Goal: Task Accomplishment & Management: Manage account settings

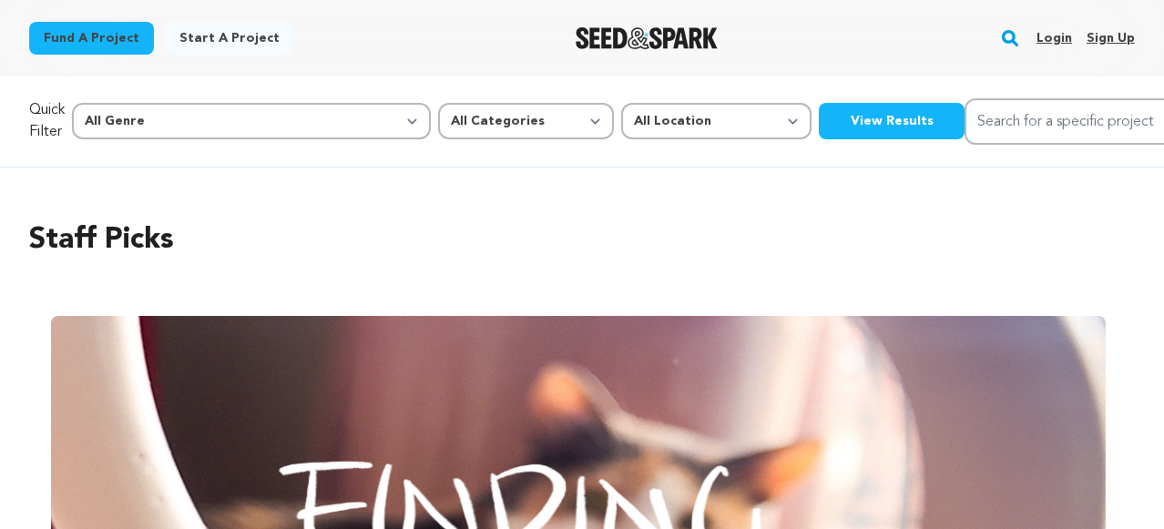
click at [1058, 36] on link "Login" at bounding box center [1054, 38] width 36 height 29
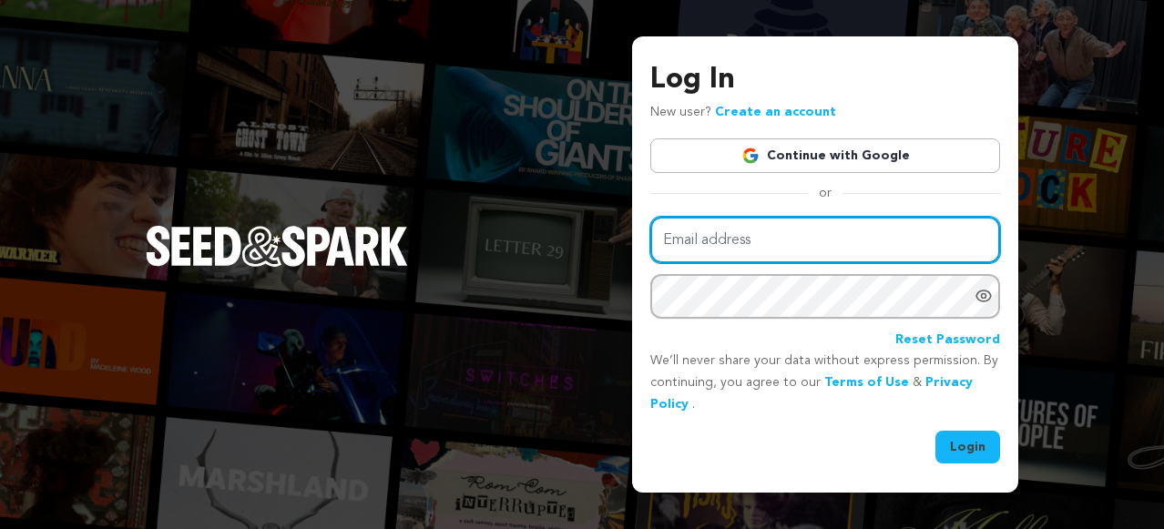
click at [738, 246] on input "Email address" at bounding box center [825, 240] width 350 height 46
type input "mariya.somova@gmail.com"
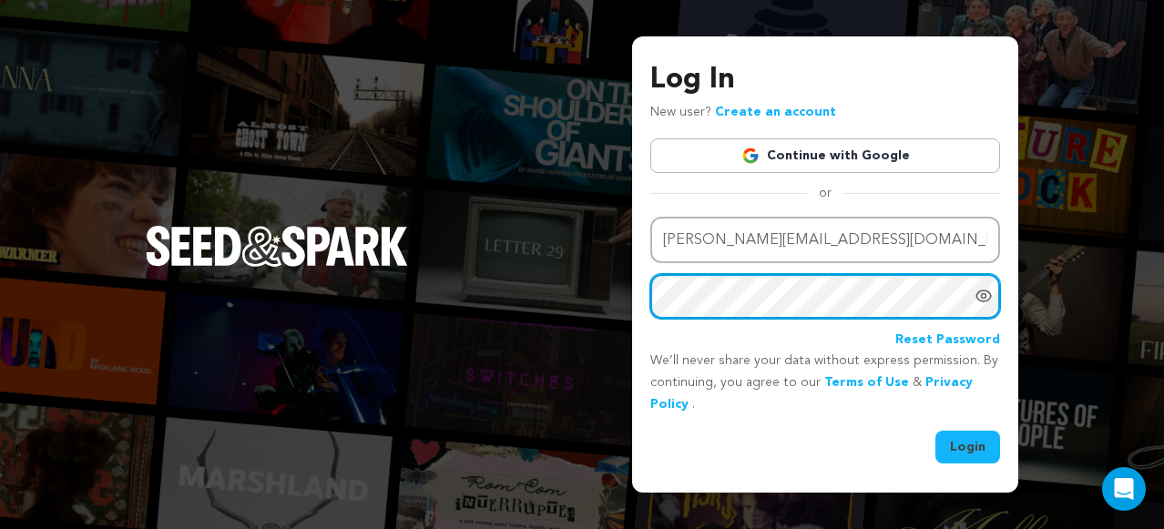
click at [935, 431] on button "Login" at bounding box center [967, 447] width 65 height 33
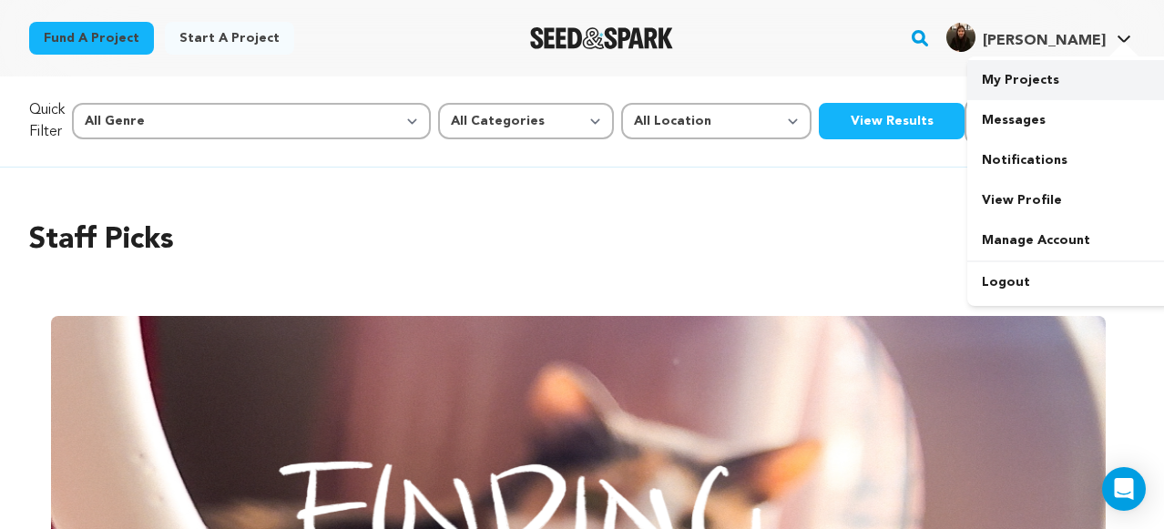
click at [1031, 85] on link "My Projects" at bounding box center [1069, 80] width 204 height 40
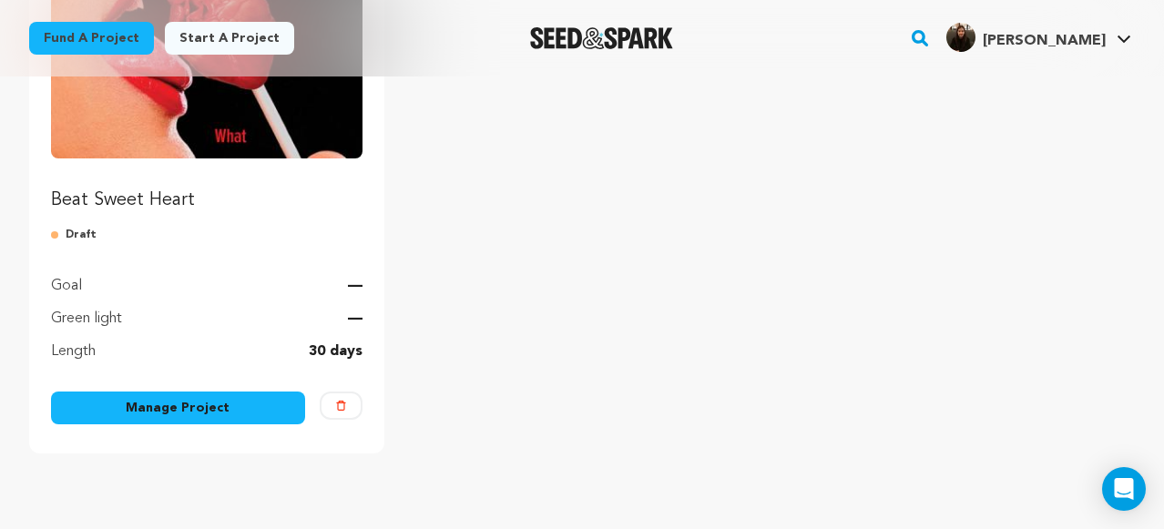
scroll to position [307, 0]
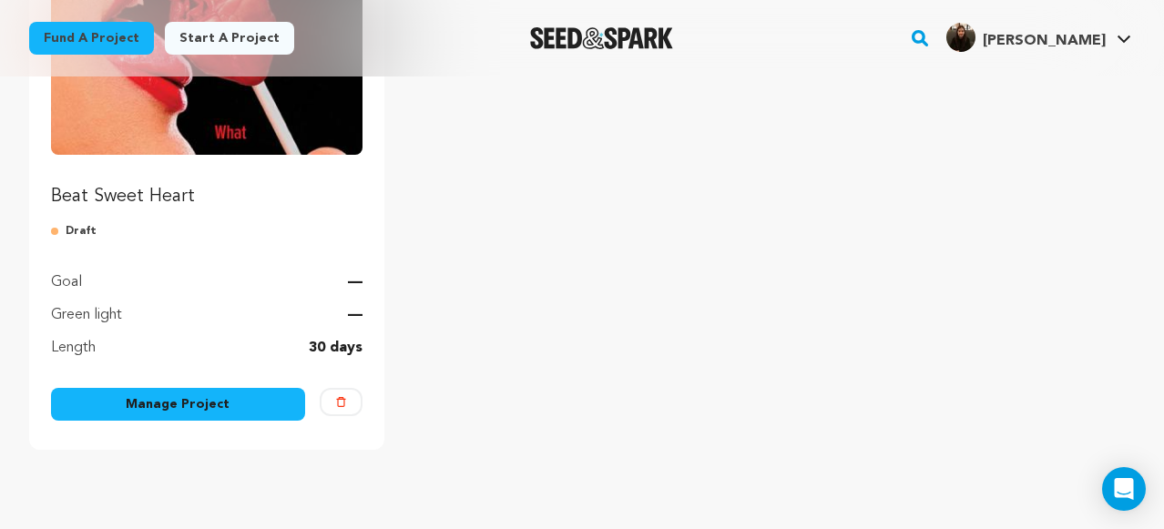
click at [208, 412] on link "Manage Project" at bounding box center [178, 404] width 254 height 33
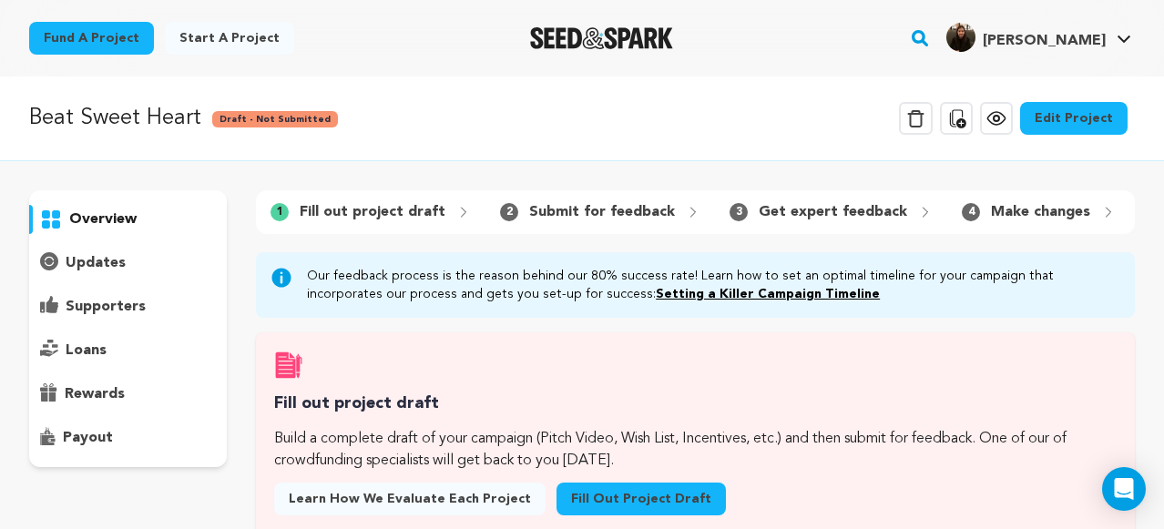
click at [1058, 119] on link "Edit Project" at bounding box center [1073, 118] width 107 height 33
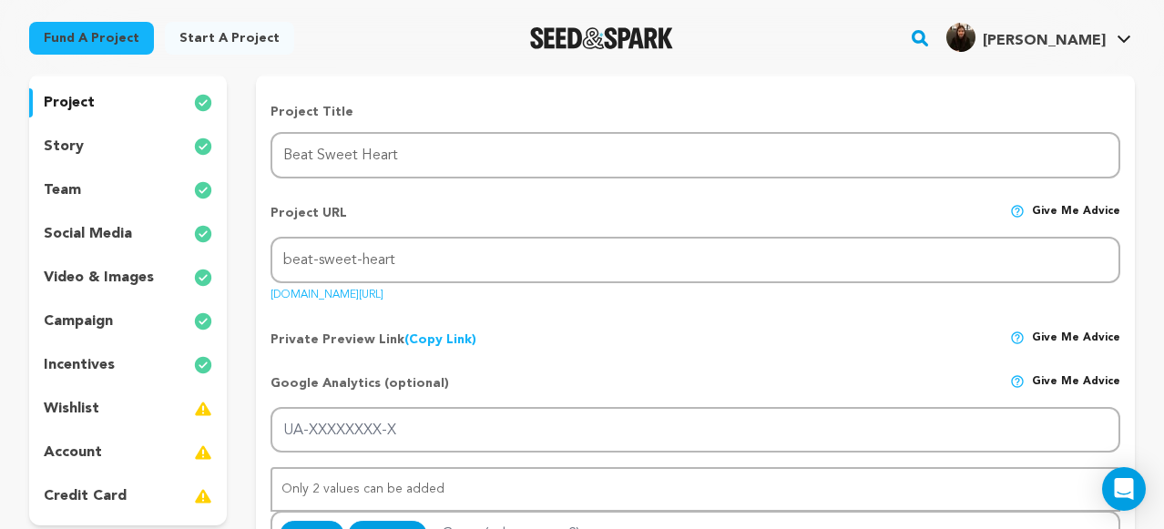
scroll to position [166, 0]
click at [74, 186] on p "team" at bounding box center [62, 191] width 37 height 22
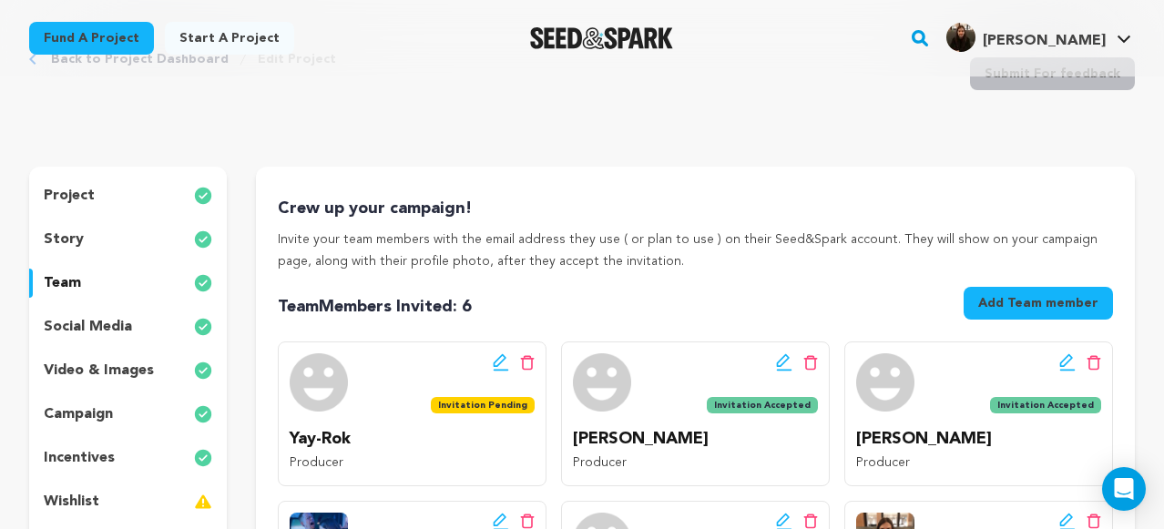
scroll to position [73, 0]
click at [76, 238] on p "story" at bounding box center [64, 240] width 40 height 22
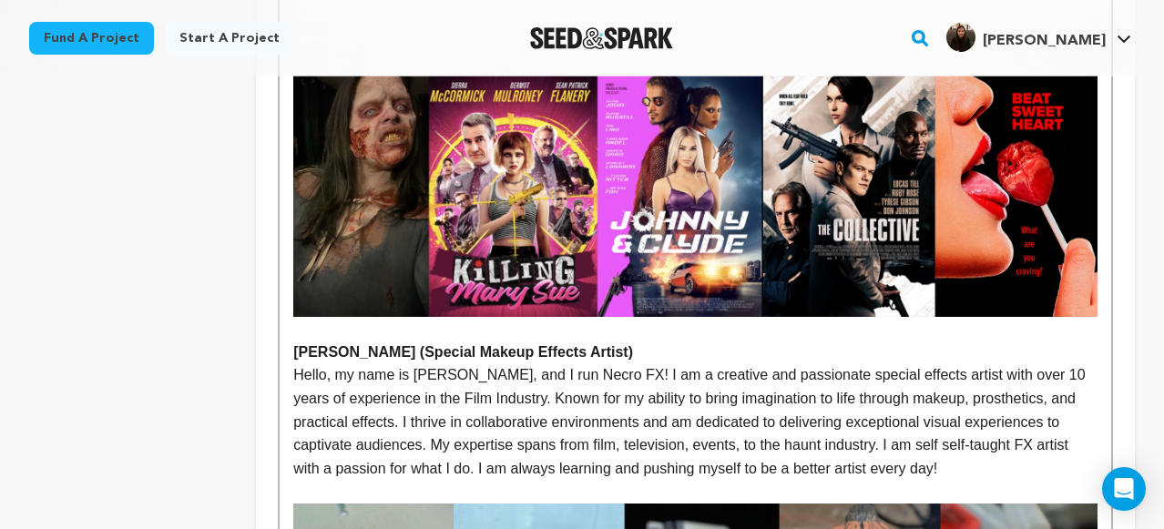
scroll to position [3053, 0]
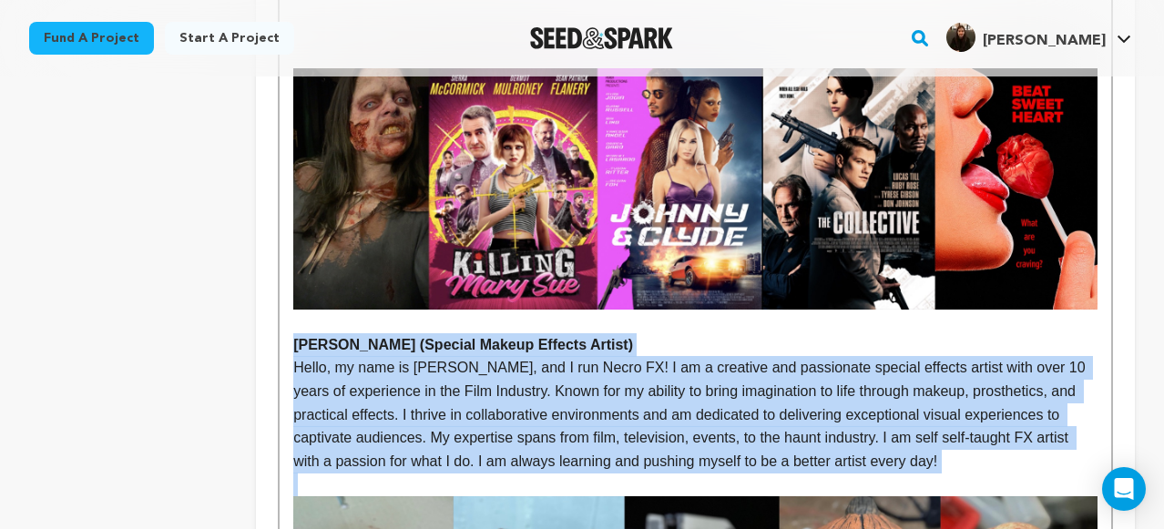
drag, startPoint x: 982, startPoint y: 333, endPoint x: 290, endPoint y: 208, distance: 704.0
click at [290, 208] on div "Beat Sweet Heart is a story about a food disorder. The main character, Suzy, cr…" at bounding box center [695, 311] width 831 height 5861
copy div "Jade Figueroa (Special Makeup Effects Artist) Hello, my name is Jade, and I run…"
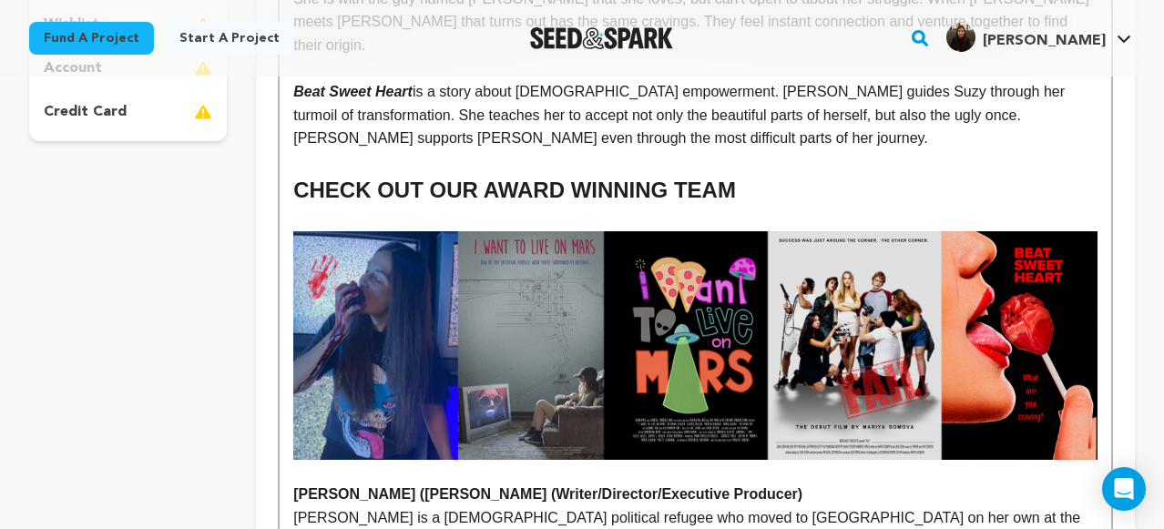
scroll to position [0, 0]
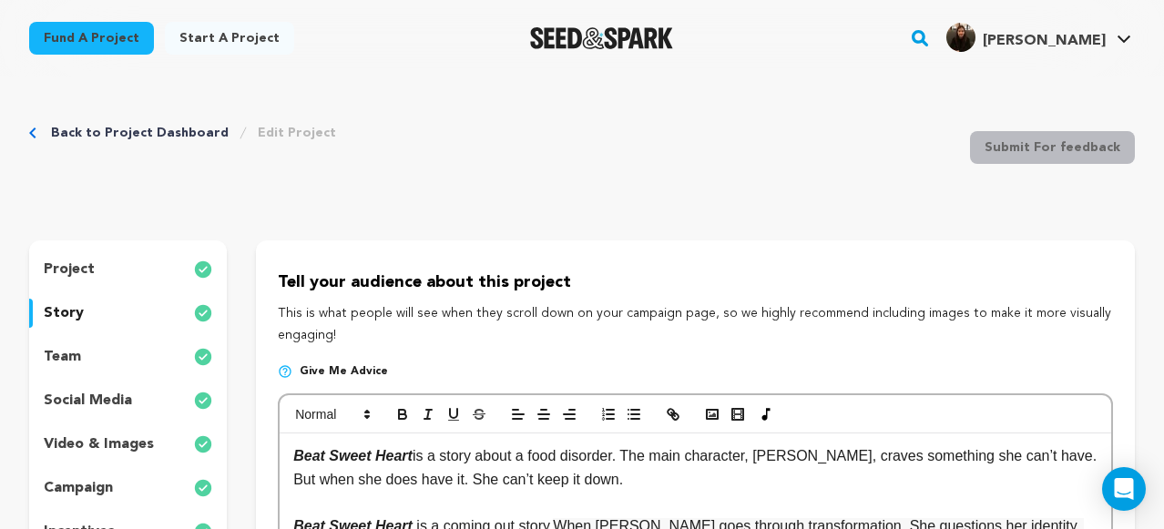
click at [85, 351] on div "team" at bounding box center [128, 356] width 198 height 29
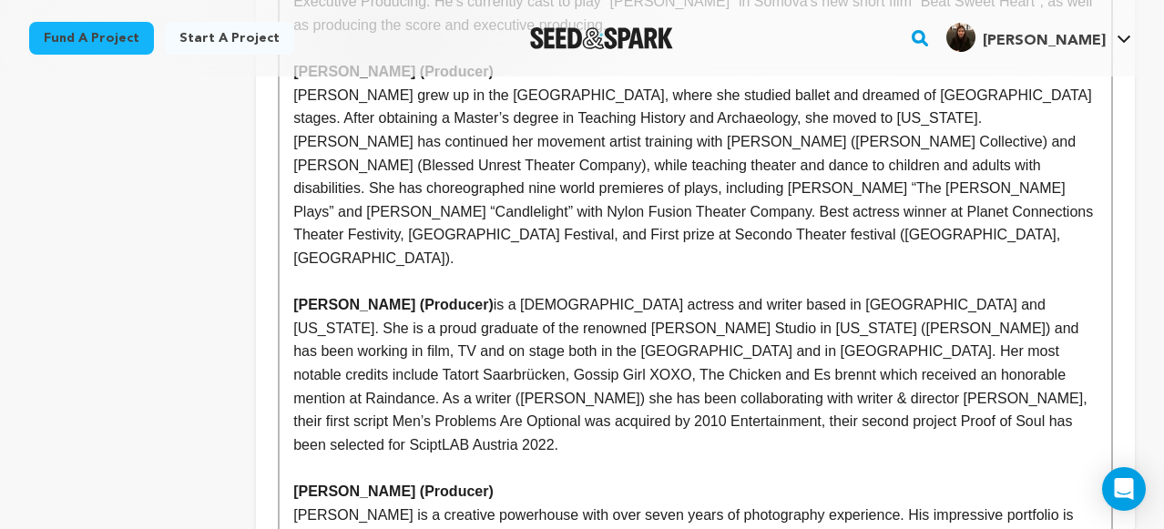
scroll to position [1185, 0]
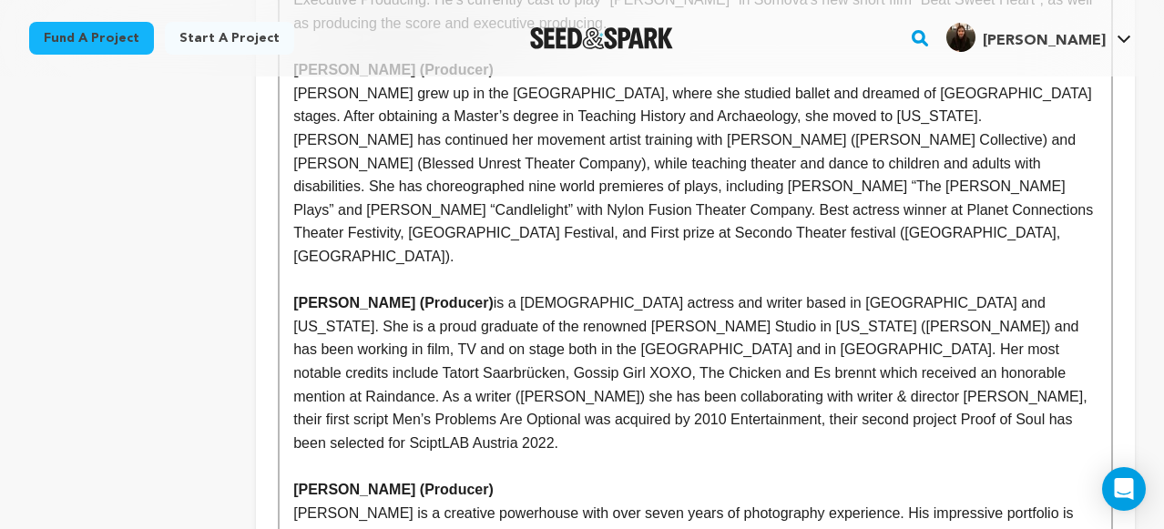
click at [1002, 301] on p "Sandra Maren Schneider (Producer) is a German-American actress and writer based…" at bounding box center [695, 372] width 804 height 163
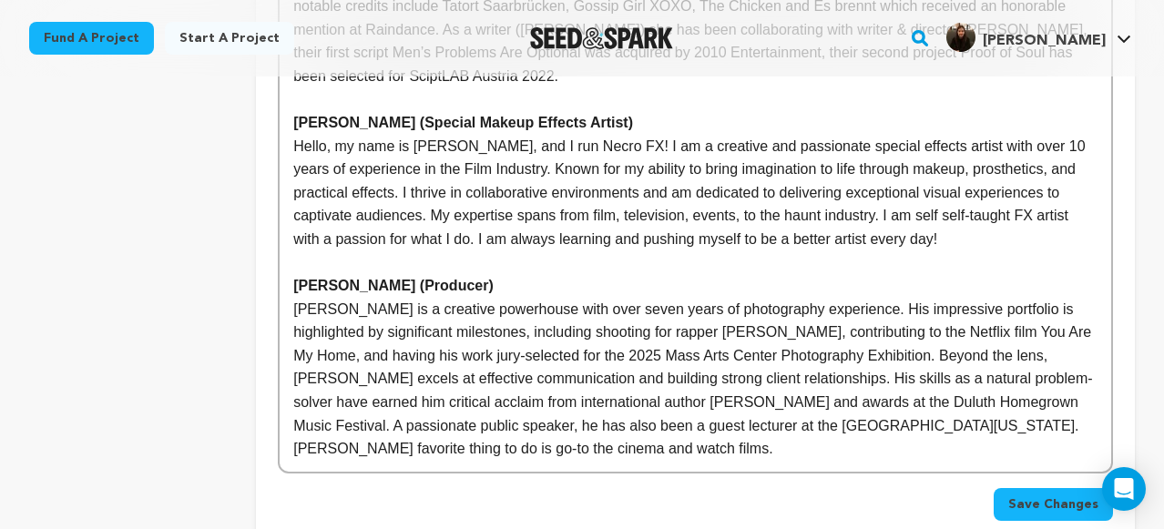
scroll to position [1555, 0]
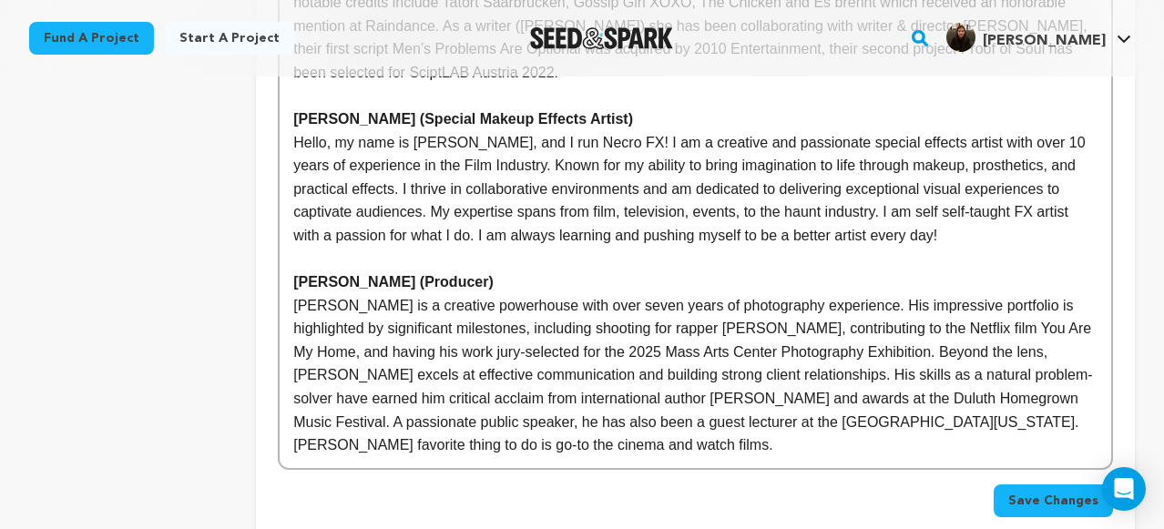
click at [1025, 492] on span "Save Changes" at bounding box center [1053, 501] width 90 height 18
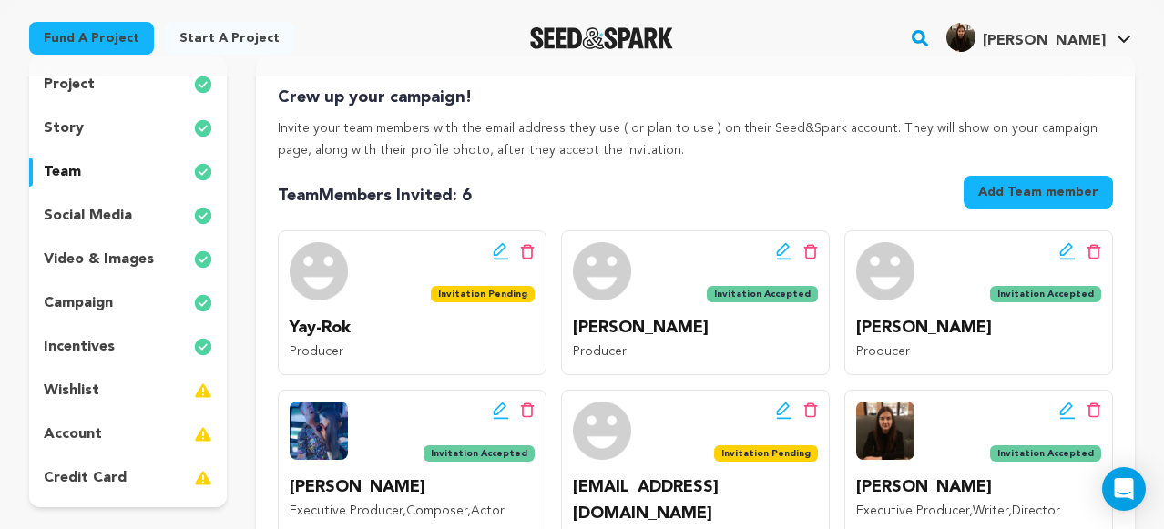
scroll to position [191, 0]
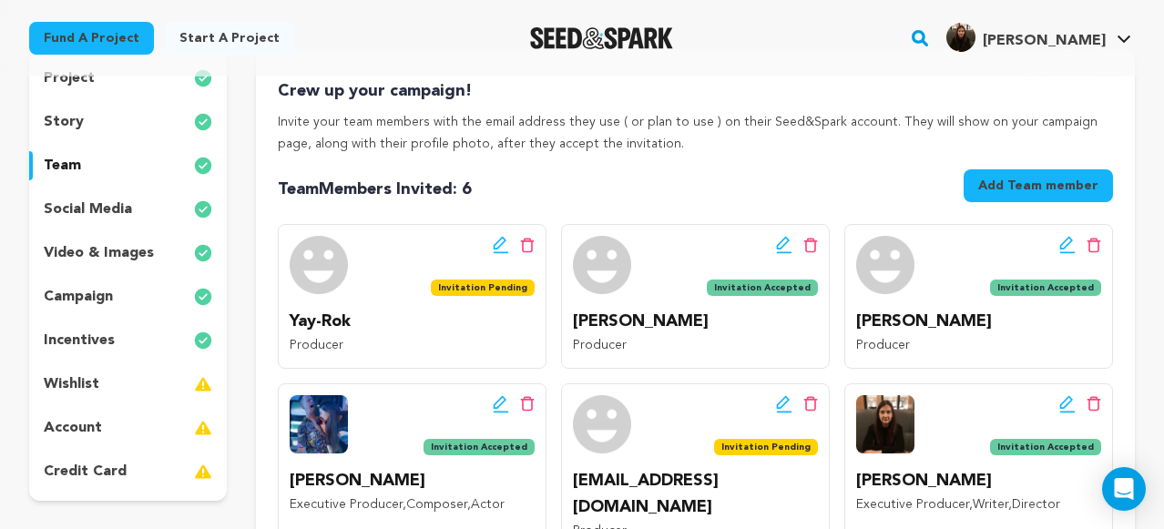
click at [88, 333] on p "incentives" at bounding box center [79, 341] width 71 height 22
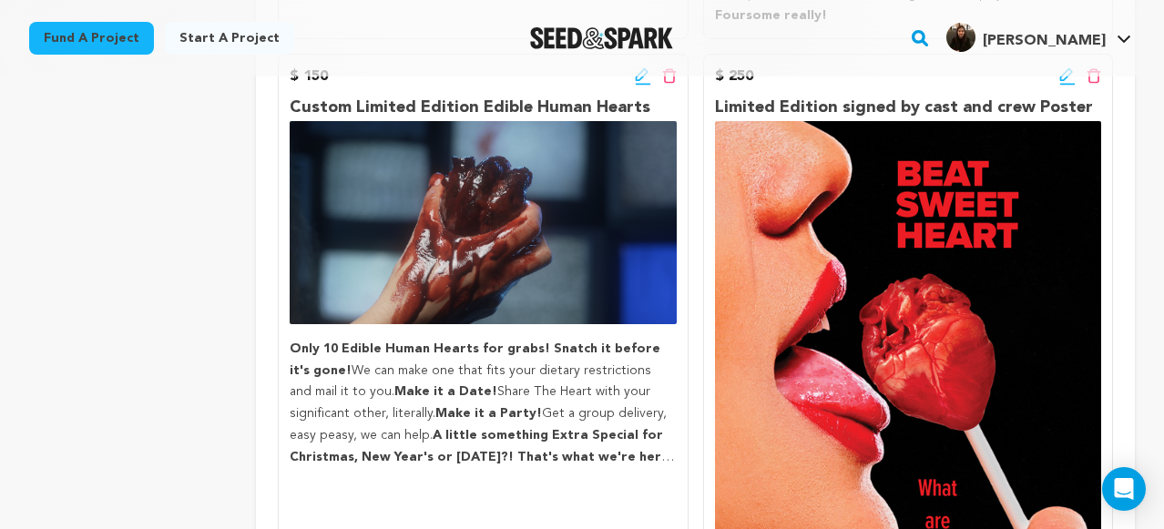
scroll to position [1140, 0]
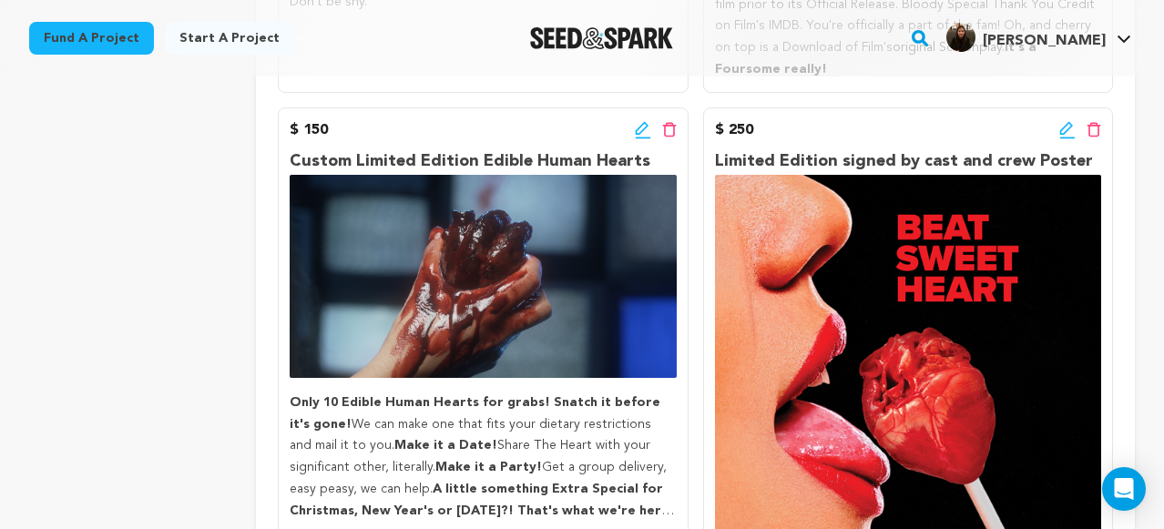
click at [1066, 122] on icon at bounding box center [1066, 128] width 13 height 13
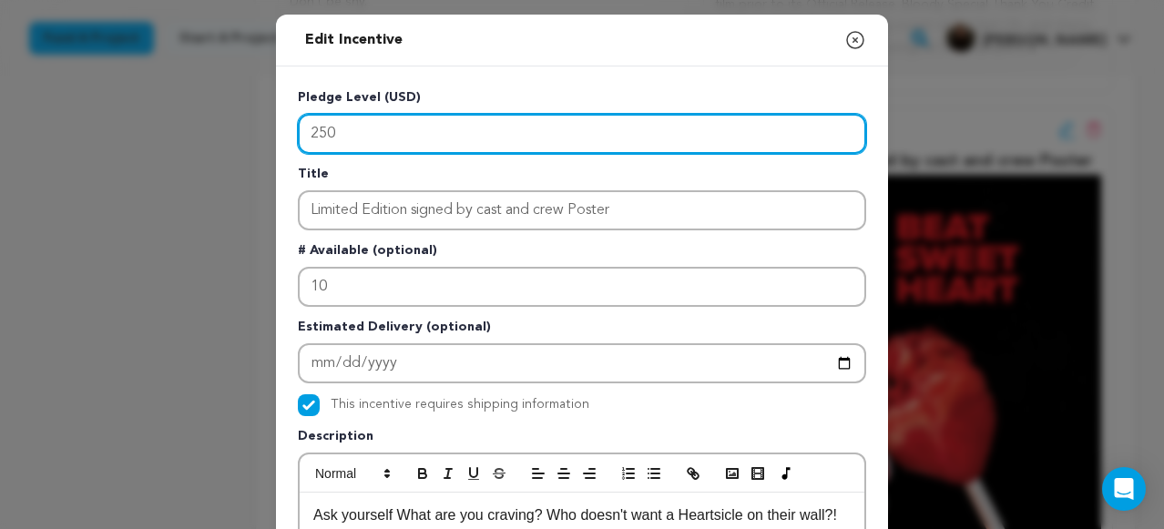
click at [439, 131] on input "250" at bounding box center [582, 134] width 568 height 40
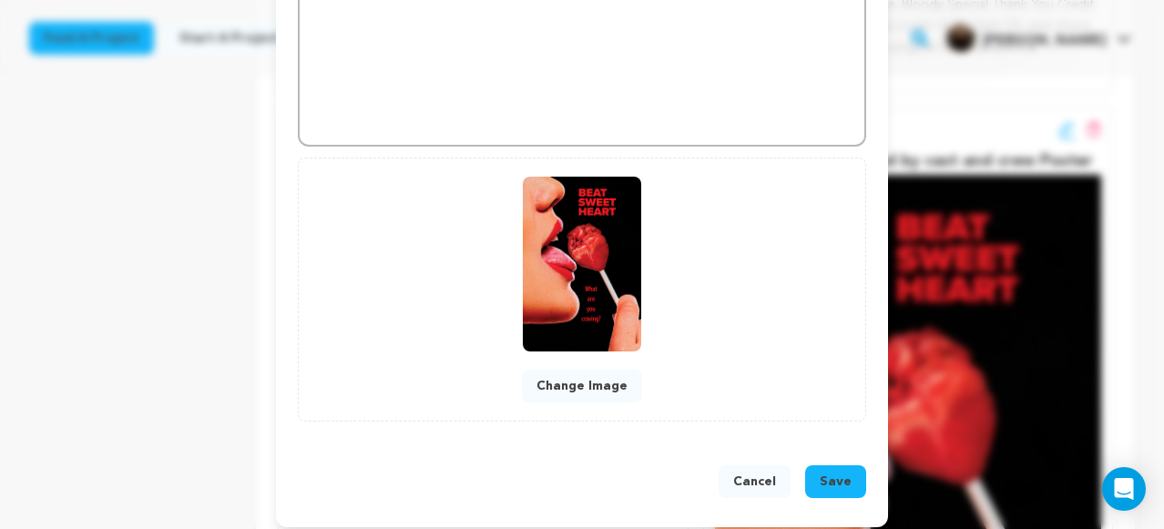
scroll to position [622, 0]
type input "200"
click at [851, 481] on button "Save" at bounding box center [835, 480] width 61 height 33
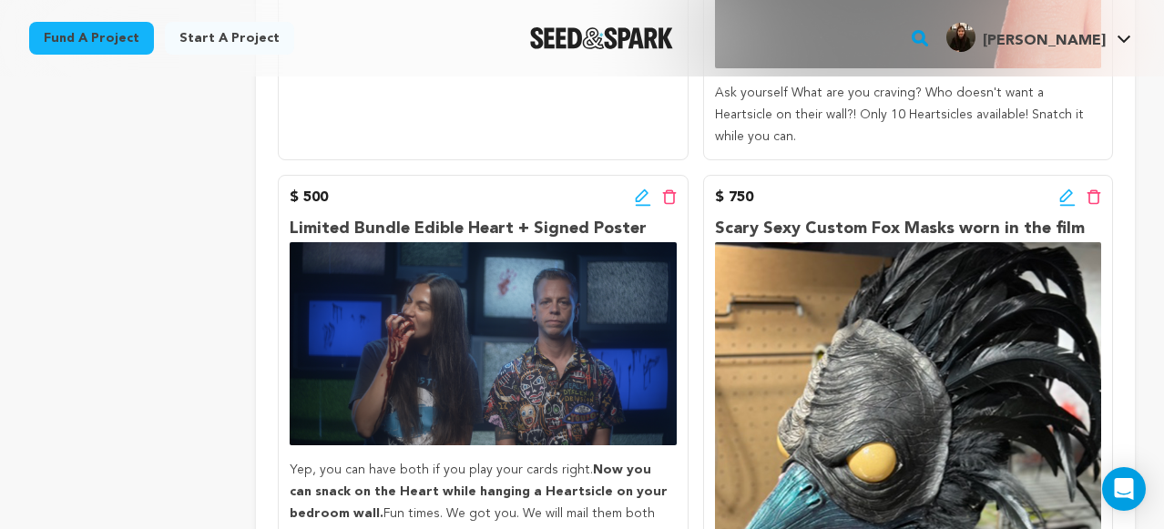
scroll to position [1821, 0]
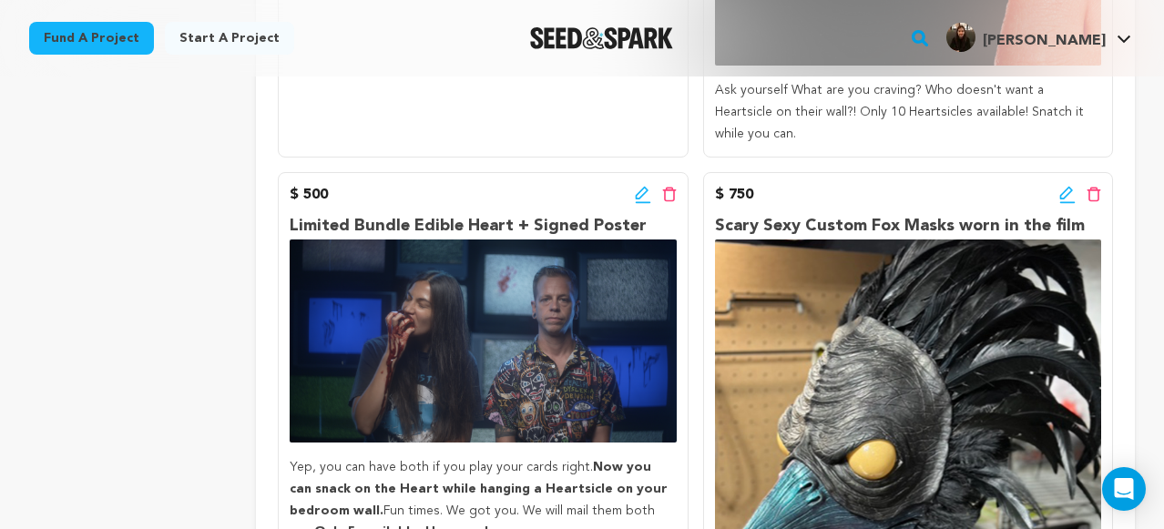
click at [642, 186] on icon at bounding box center [643, 195] width 16 height 18
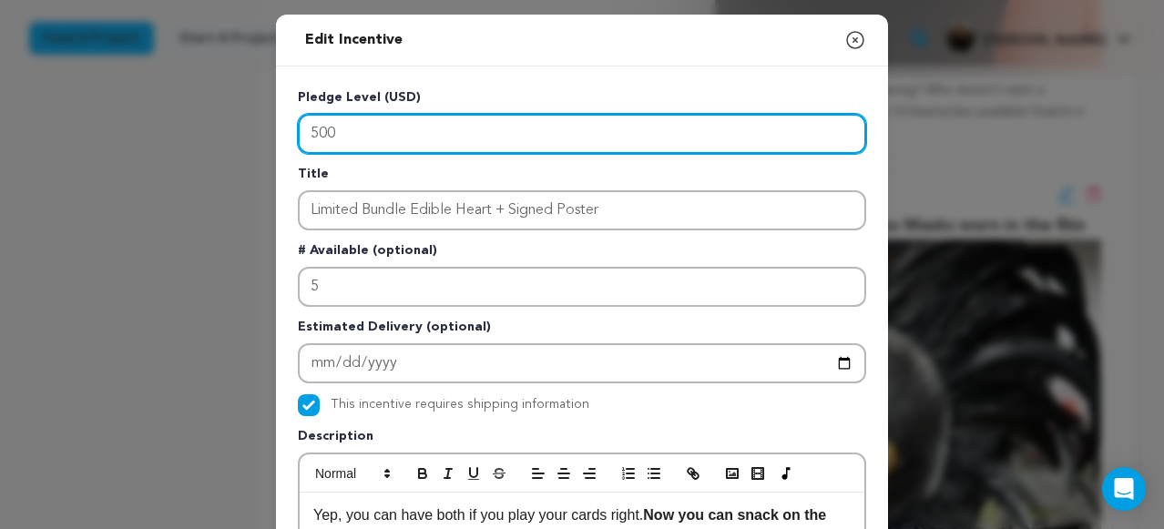
click at [372, 134] on input "500" at bounding box center [582, 134] width 568 height 40
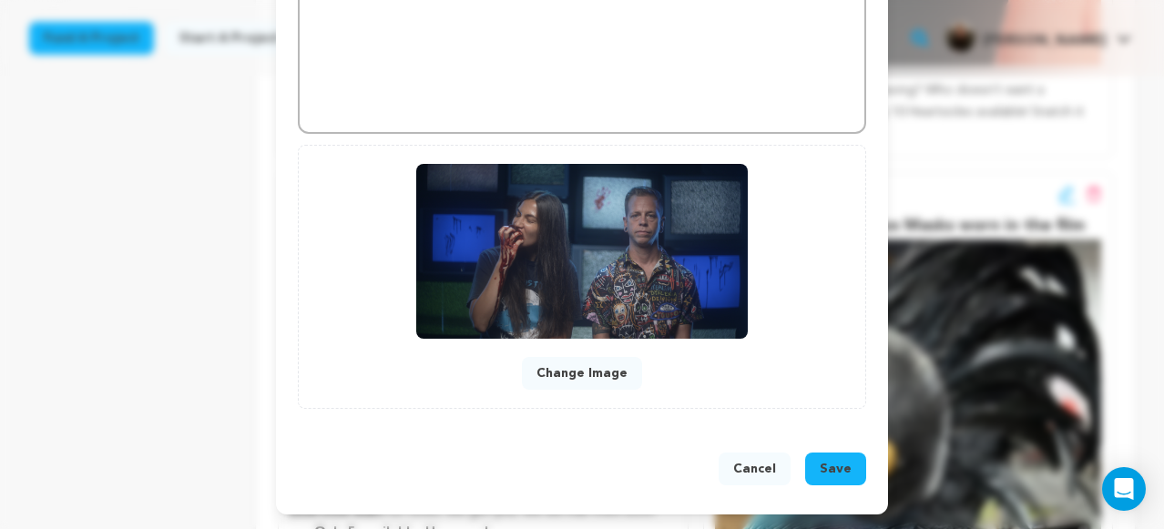
scroll to position [632, 0]
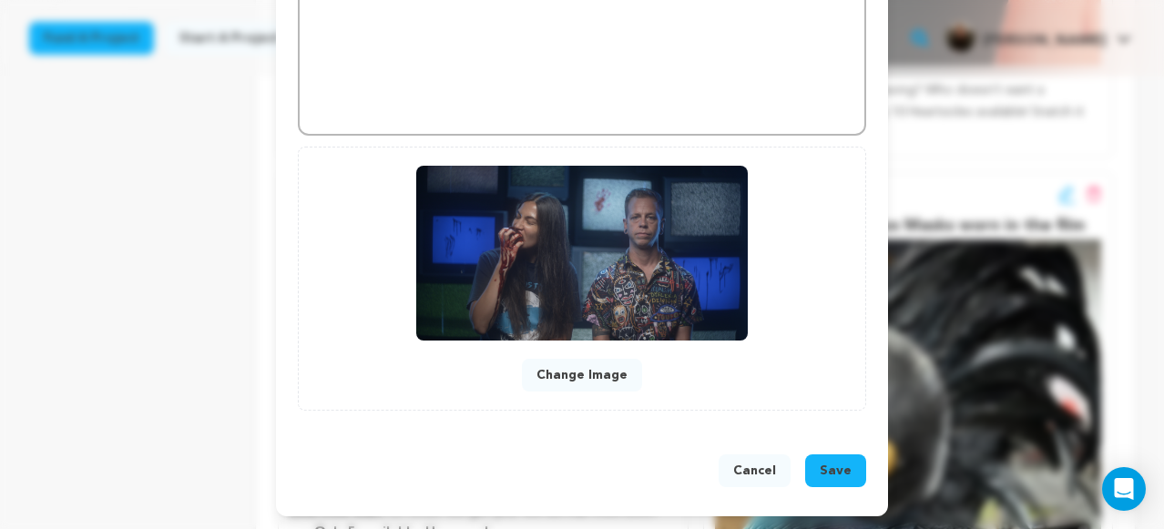
type input "300"
click at [842, 467] on span "Save" at bounding box center [835, 471] width 32 height 18
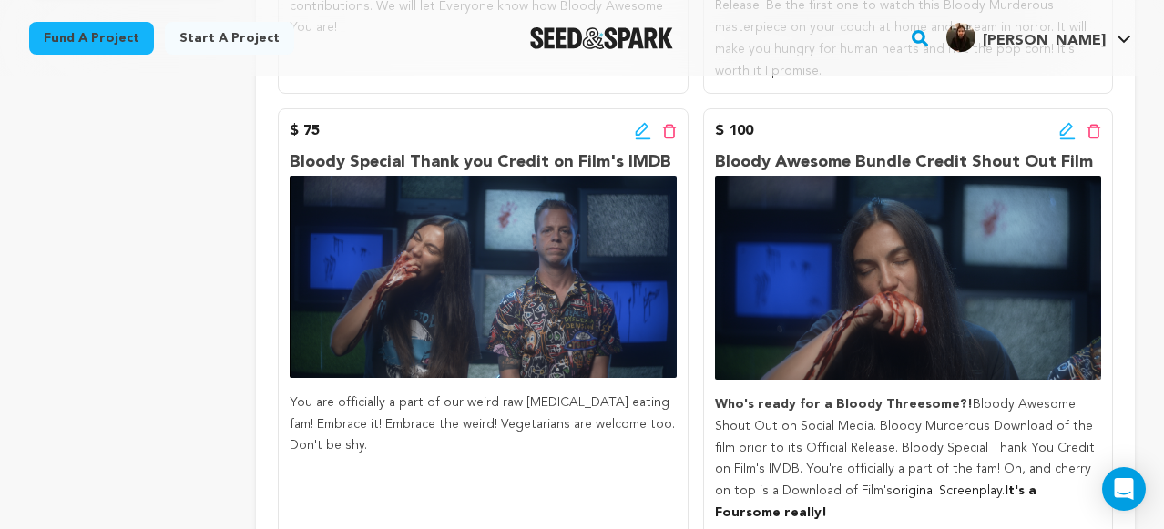
scroll to position [697, 0]
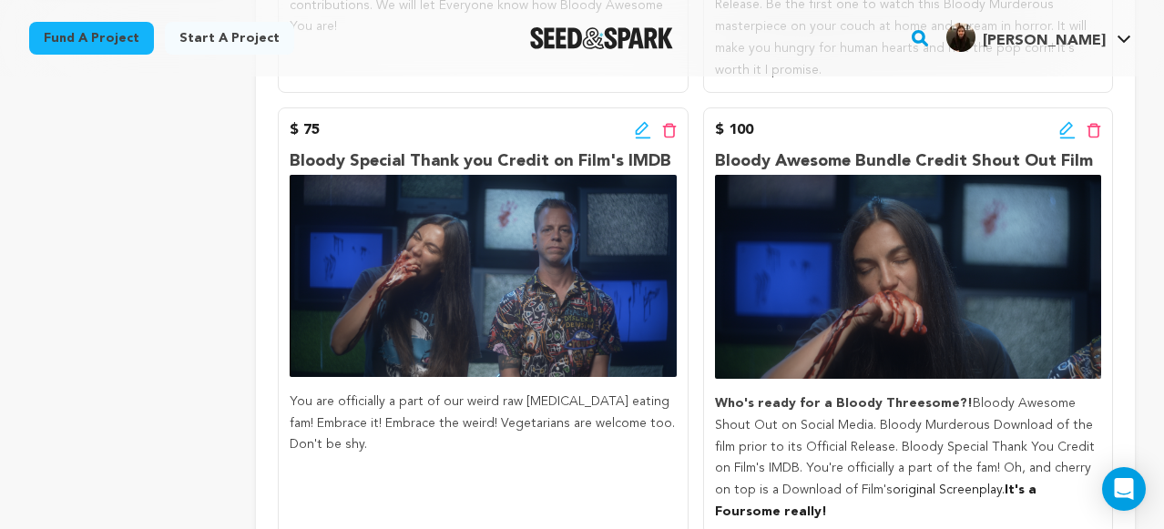
click at [1071, 121] on icon at bounding box center [1067, 130] width 16 height 18
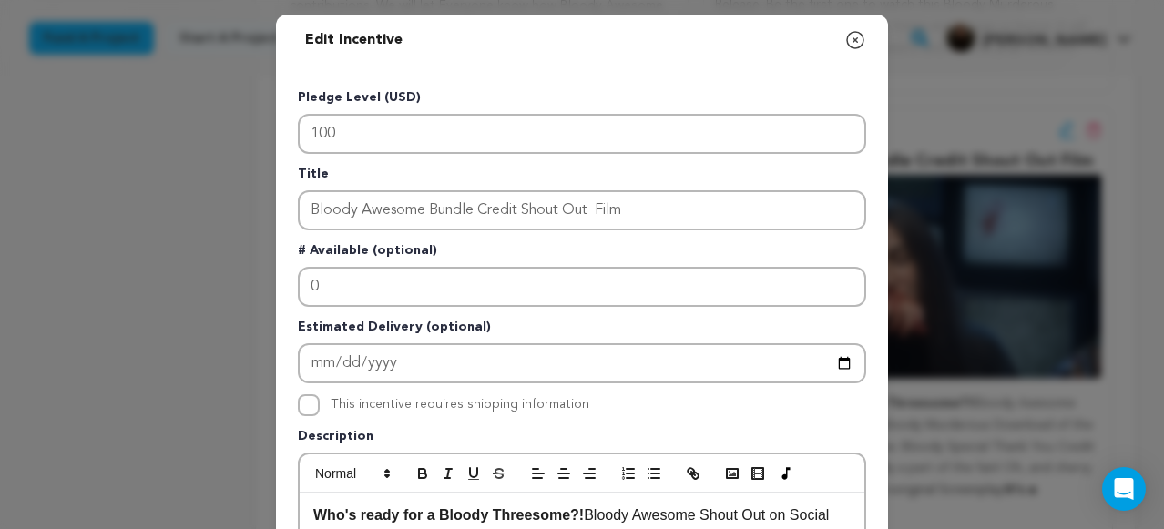
scroll to position [38, 0]
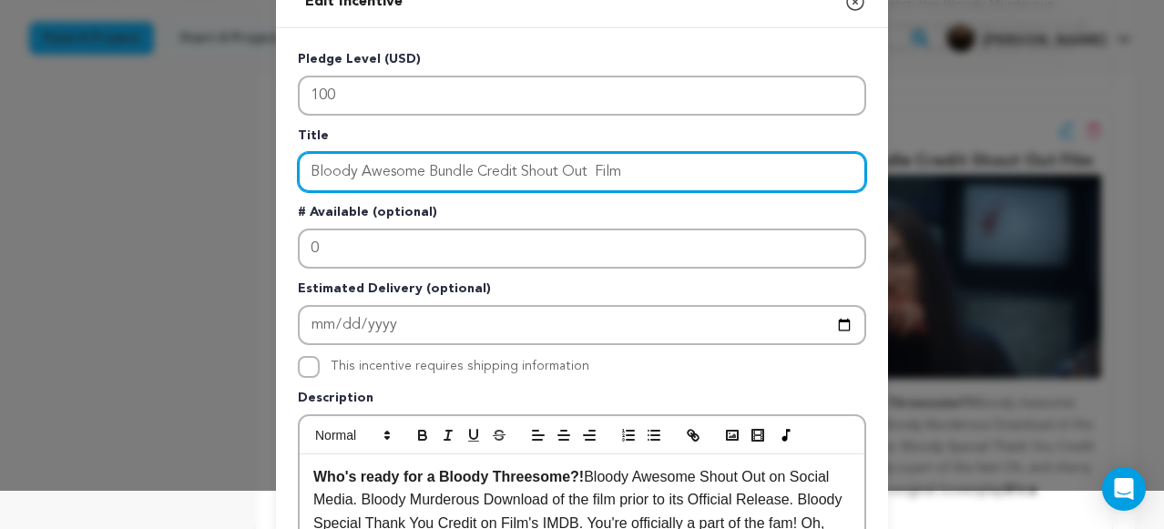
click at [479, 170] on input "Bloody Awesome Bundle Credit Shout Out Film" at bounding box center [582, 172] width 568 height 40
click at [560, 169] on input "Bloody Awesome Bundle IMDB Credit Shout Out Film" at bounding box center [582, 172] width 568 height 40
click at [639, 171] on input "Bloody Awesome Bundle IMDB Credit, Shout Out Film" at bounding box center [582, 172] width 568 height 40
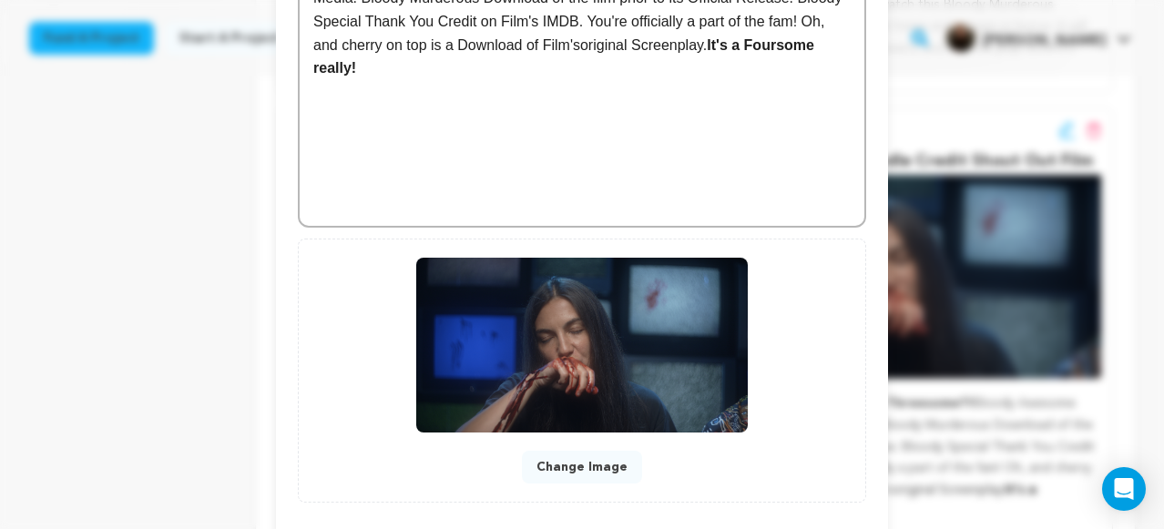
scroll to position [635, 0]
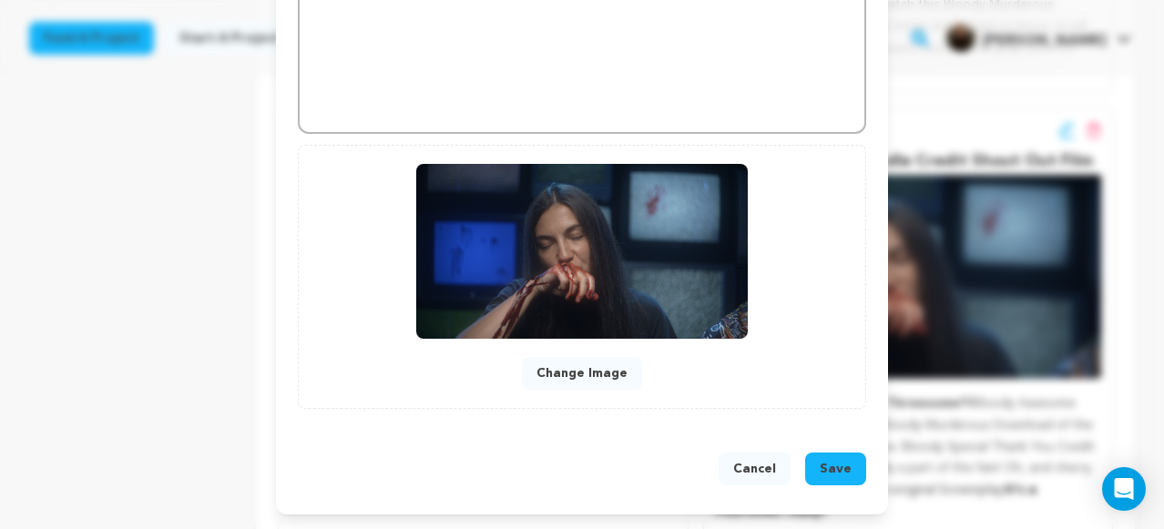
type input "Bloody Awesome Bundle IMDB Credit, Shout Out & Film"
click at [851, 481] on button "Save" at bounding box center [835, 469] width 61 height 33
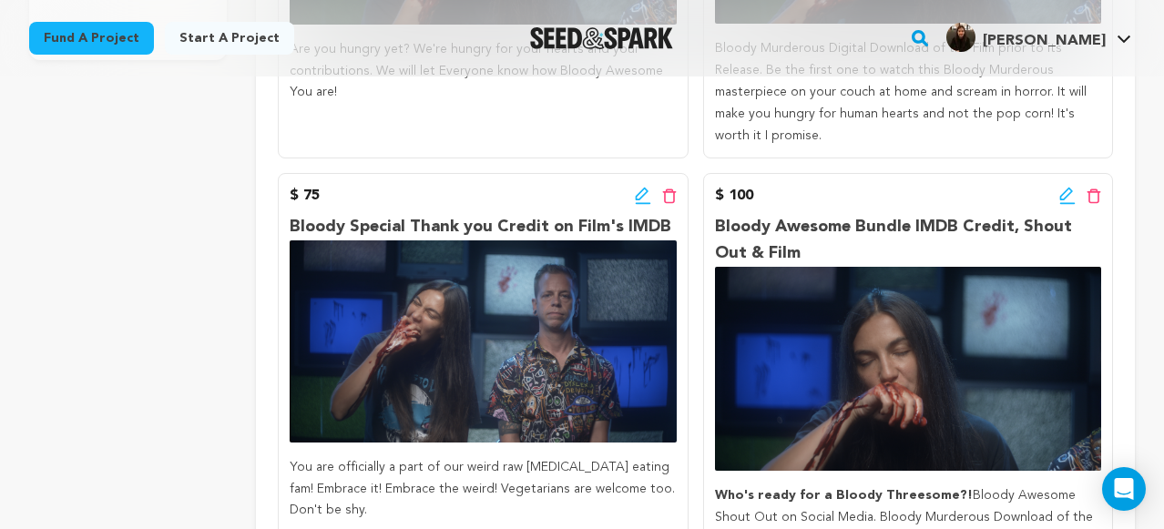
scroll to position [630, 0]
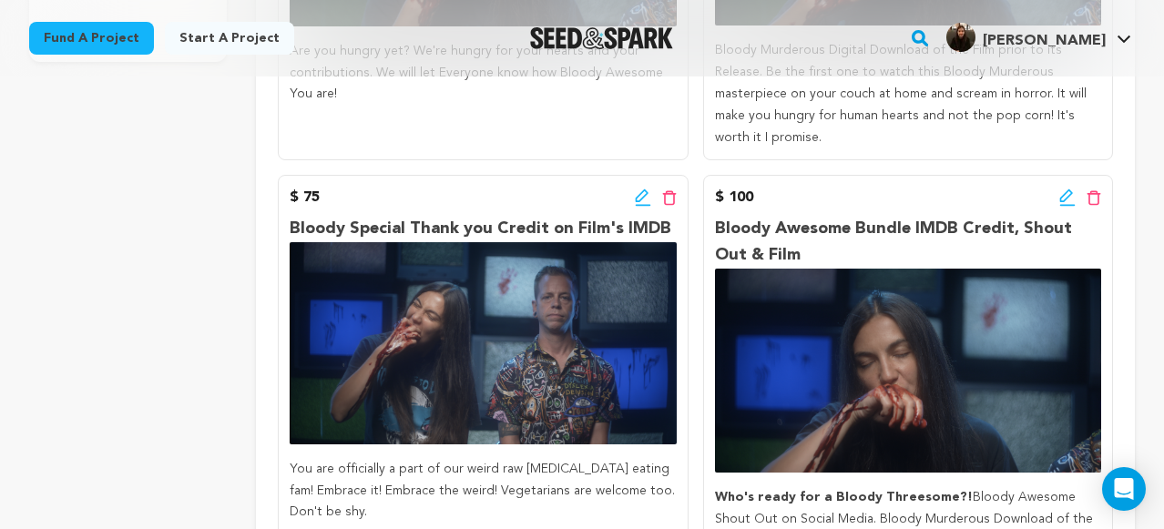
click at [645, 188] on icon at bounding box center [643, 197] width 16 height 18
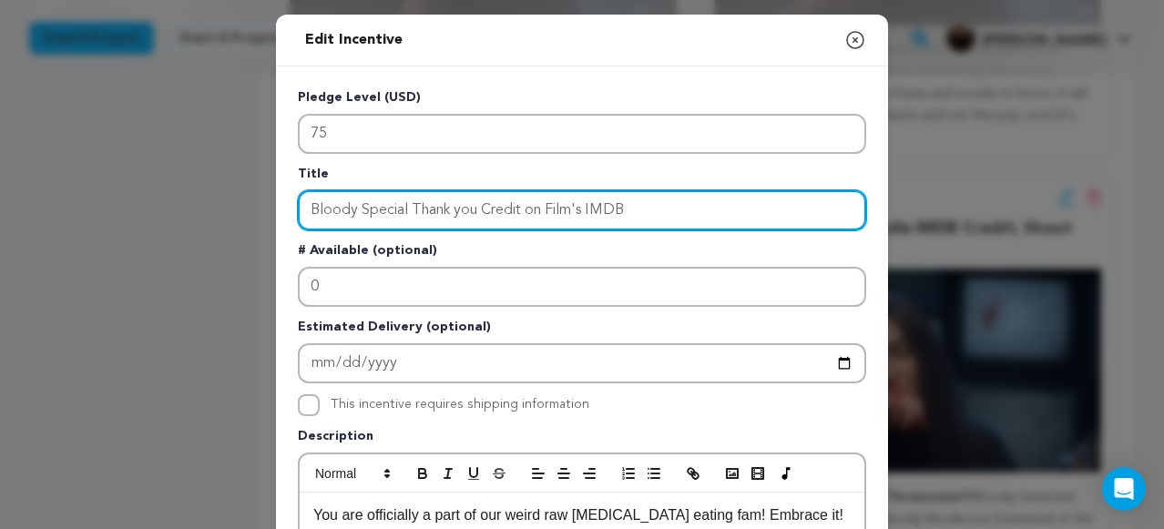
click at [458, 208] on input "Bloody Special Thank you Credit on Film's IMDB" at bounding box center [582, 210] width 568 height 40
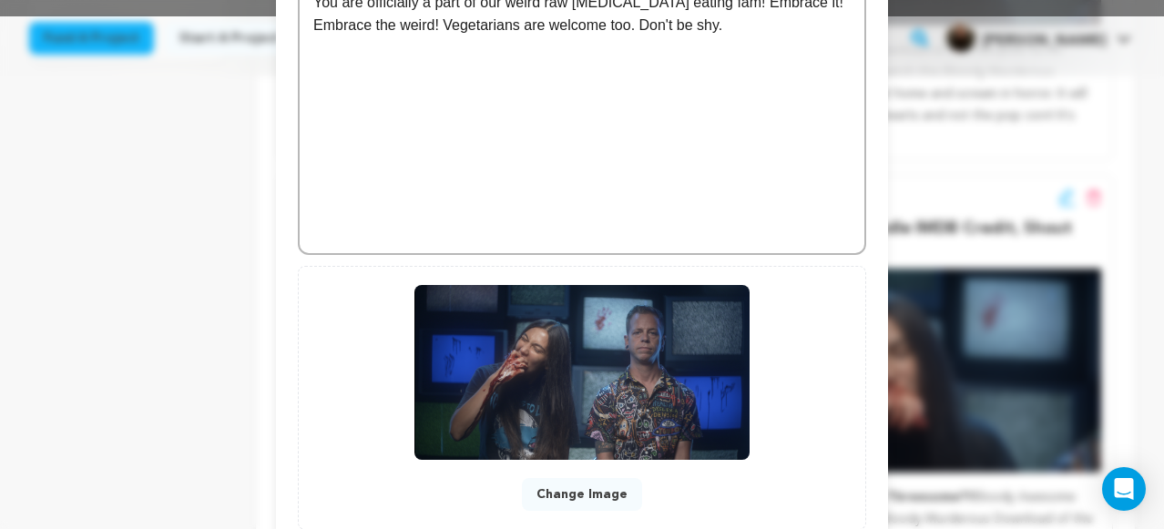
scroll to position [635, 0]
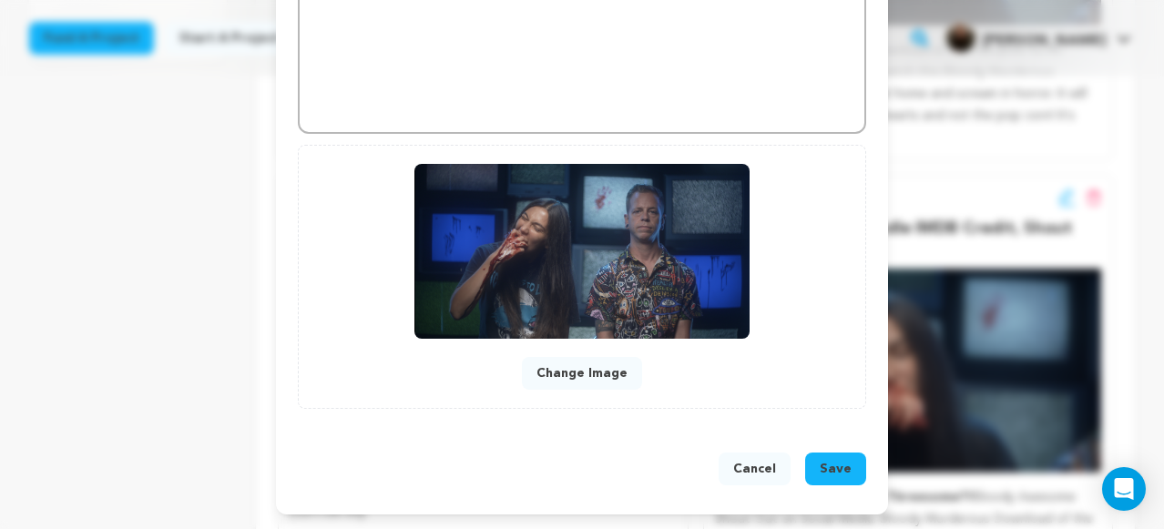
type input "Bloody Special Thank You Credit on Film's IMDB"
click at [832, 463] on span "Save" at bounding box center [835, 469] width 32 height 18
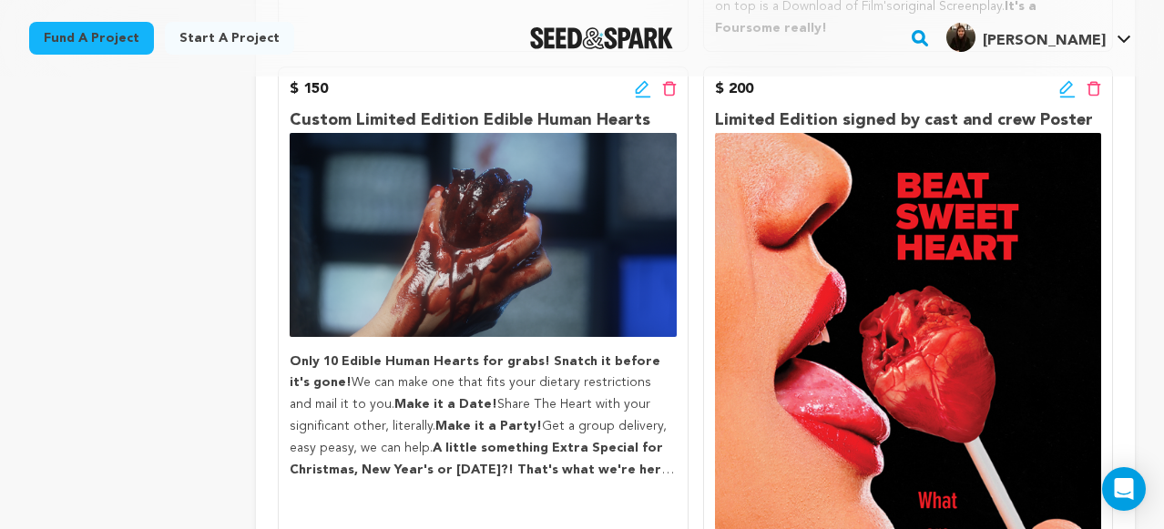
scroll to position [1083, 0]
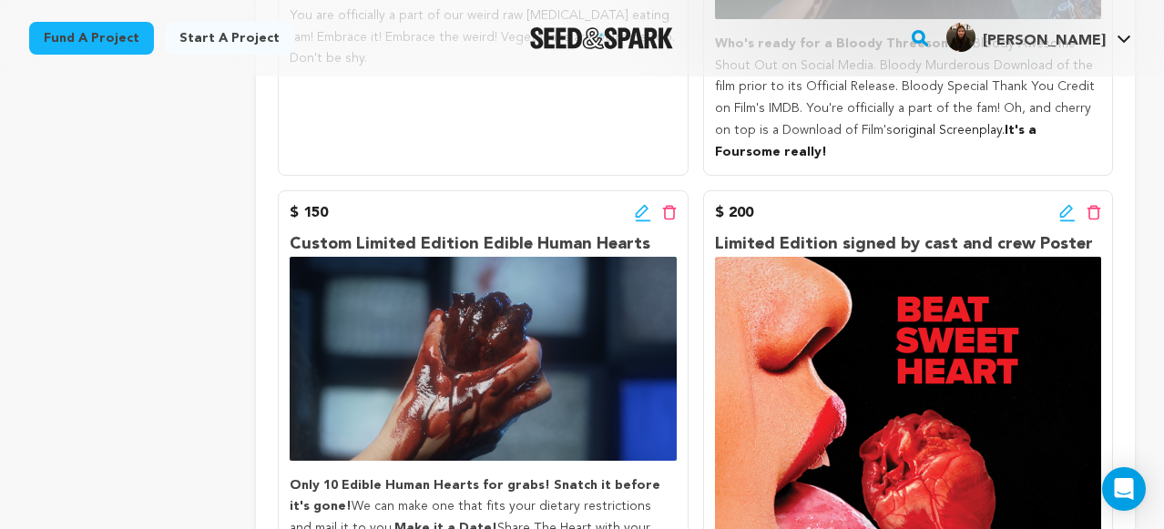
click at [1065, 204] on icon at bounding box center [1067, 213] width 16 height 18
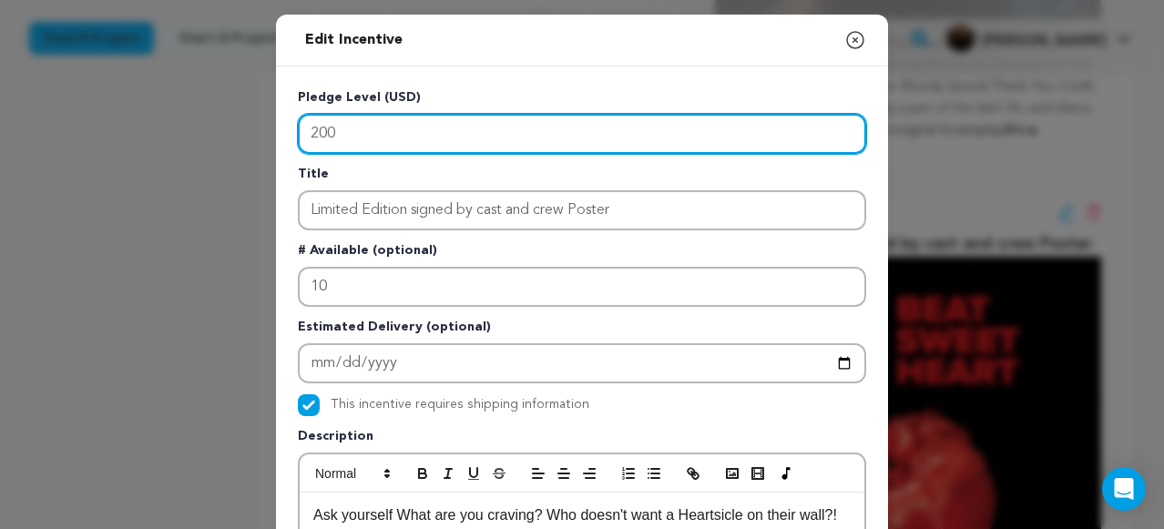
click at [380, 137] on input "200" at bounding box center [582, 134] width 568 height 40
type input "2"
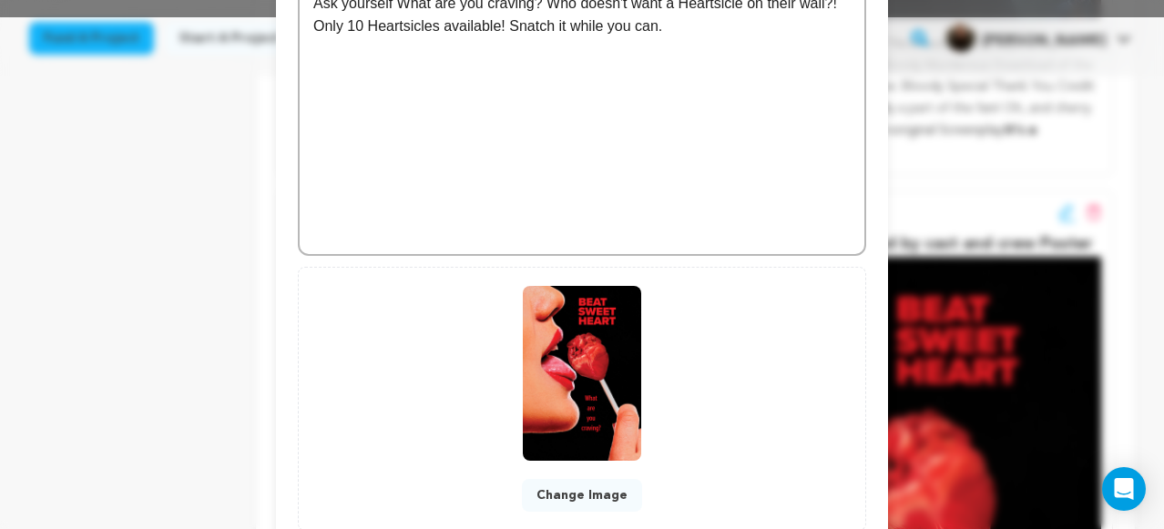
scroll to position [635, 0]
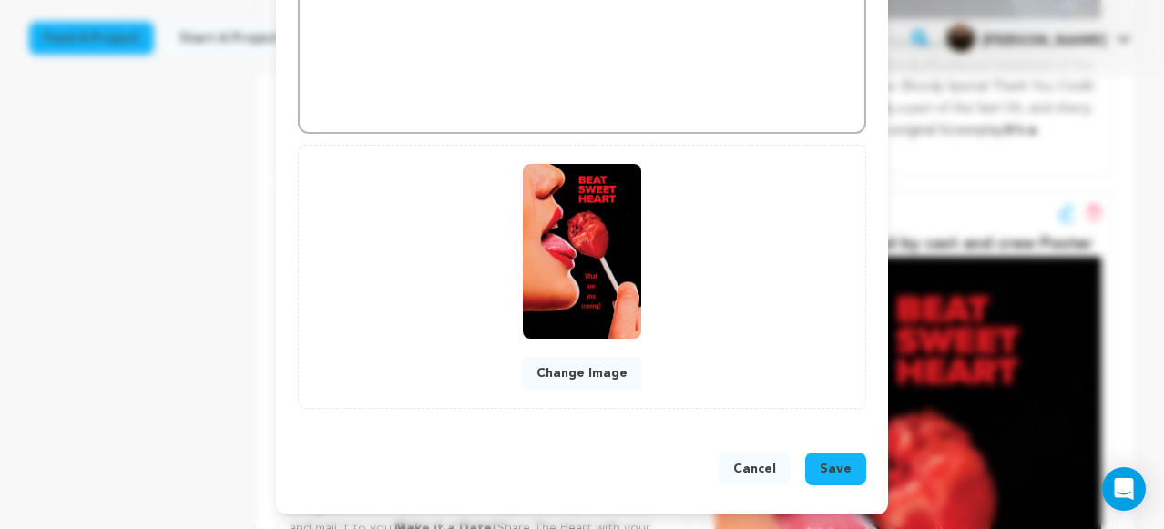
type input "175"
click at [839, 472] on span "Save" at bounding box center [835, 469] width 32 height 18
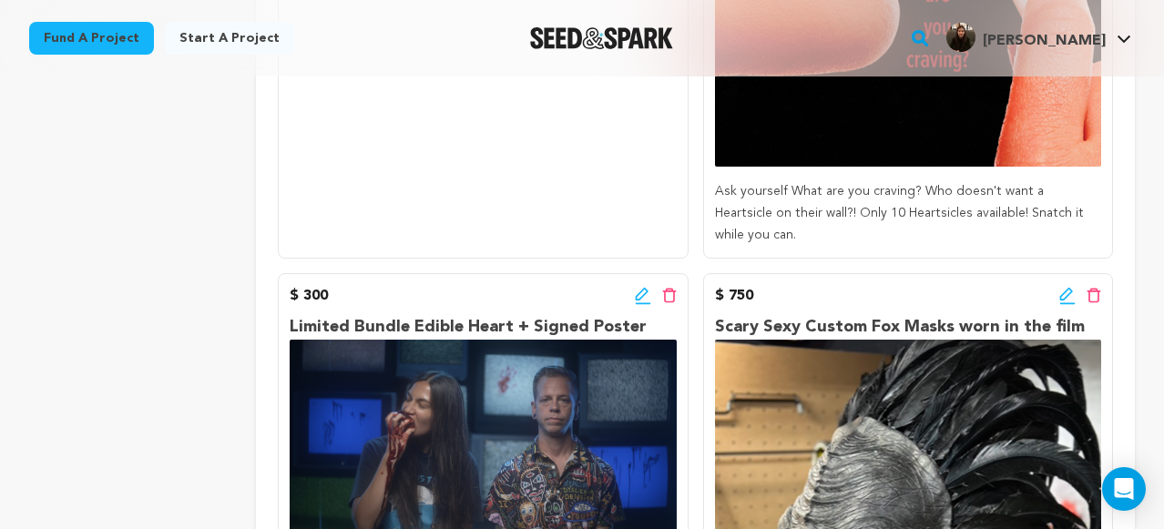
scroll to position [1749, 0]
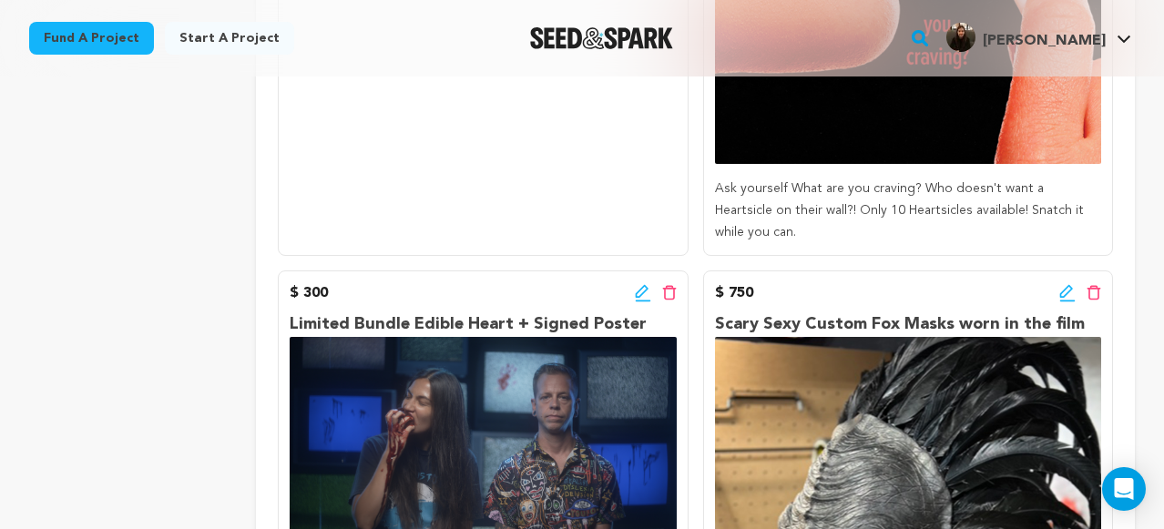
click at [1066, 284] on icon at bounding box center [1067, 293] width 16 height 18
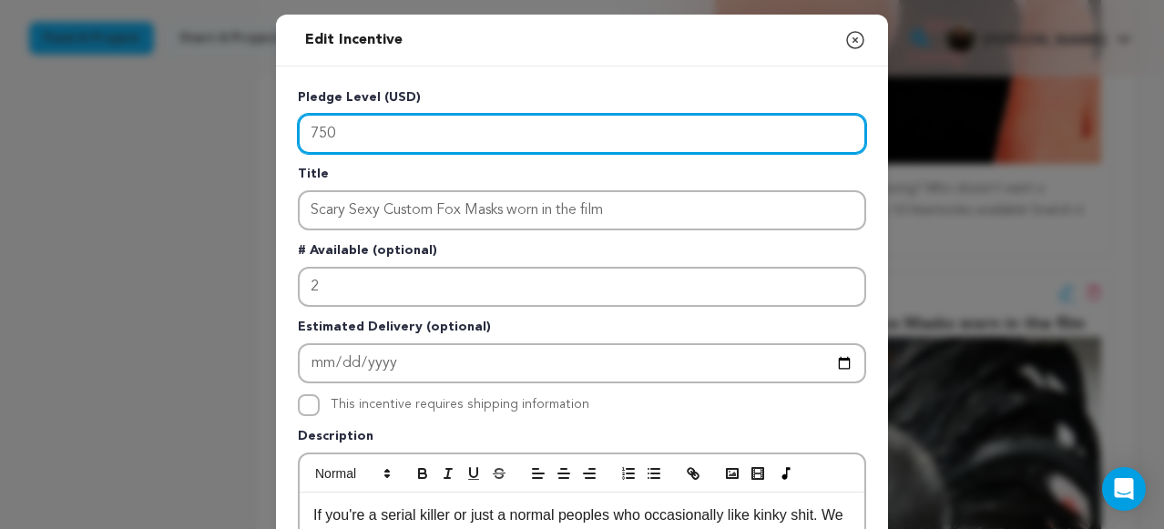
drag, startPoint x: 353, startPoint y: 141, endPoint x: 266, endPoint y: 106, distance: 94.3
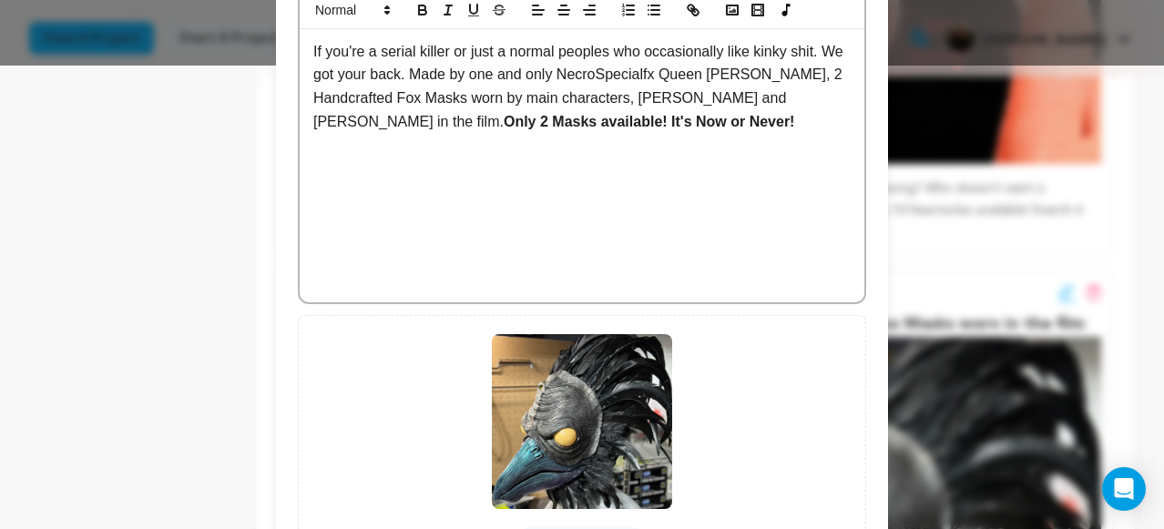
scroll to position [635, 0]
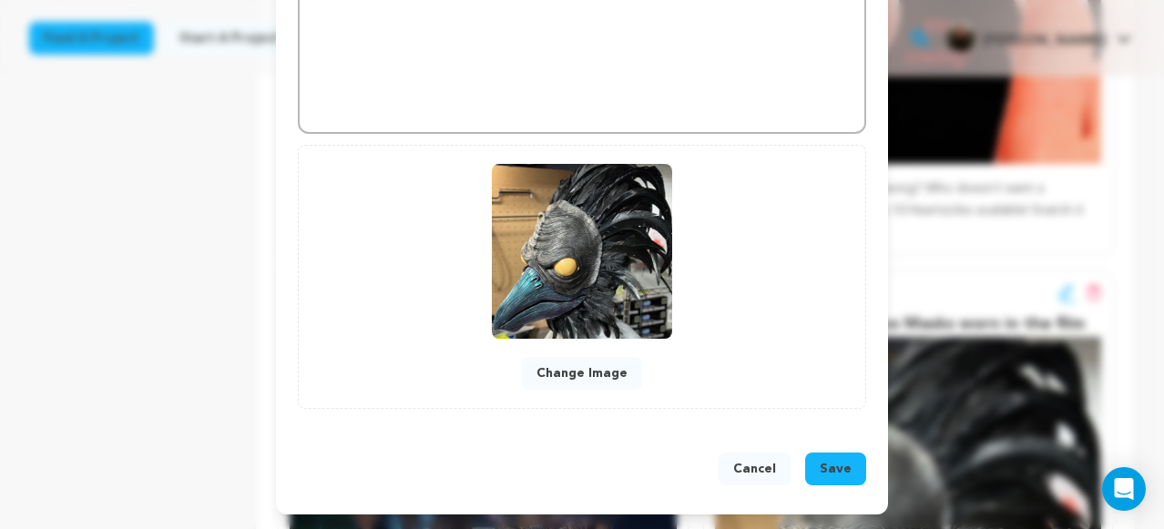
type input "500"
click at [842, 463] on span "Save" at bounding box center [835, 469] width 32 height 18
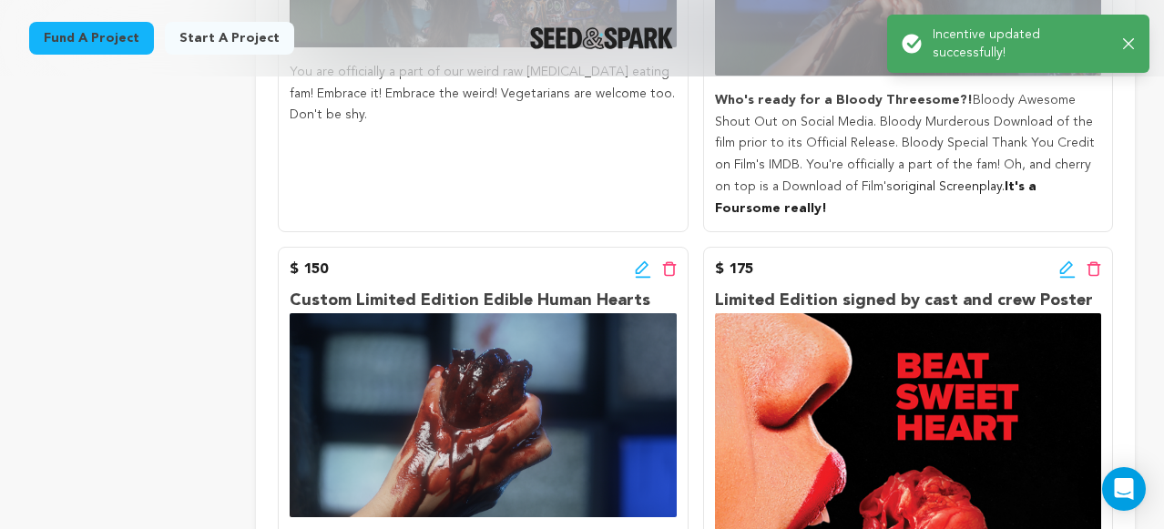
scroll to position [973, 0]
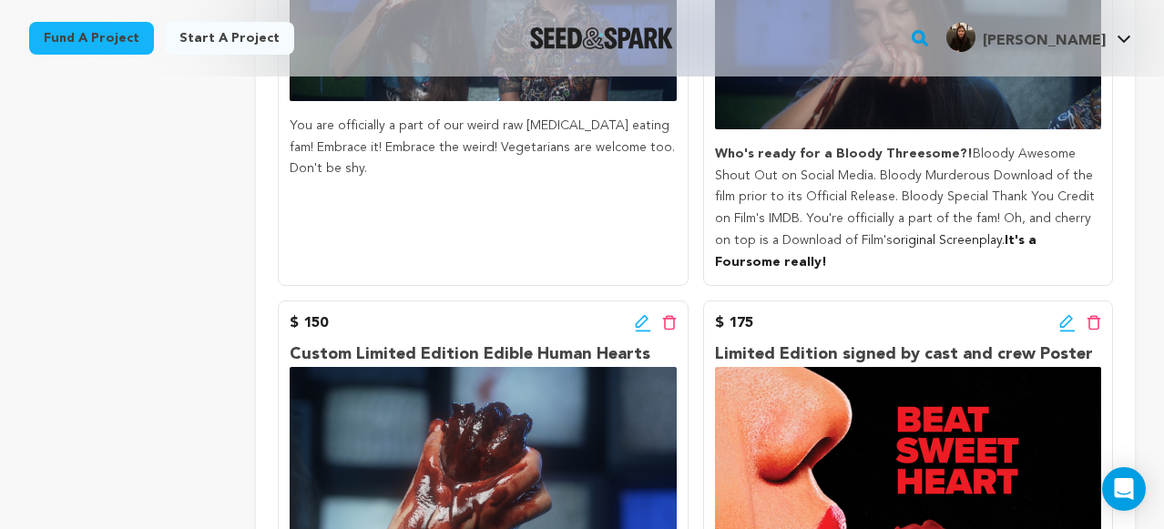
click at [1067, 314] on icon at bounding box center [1067, 323] width 16 height 18
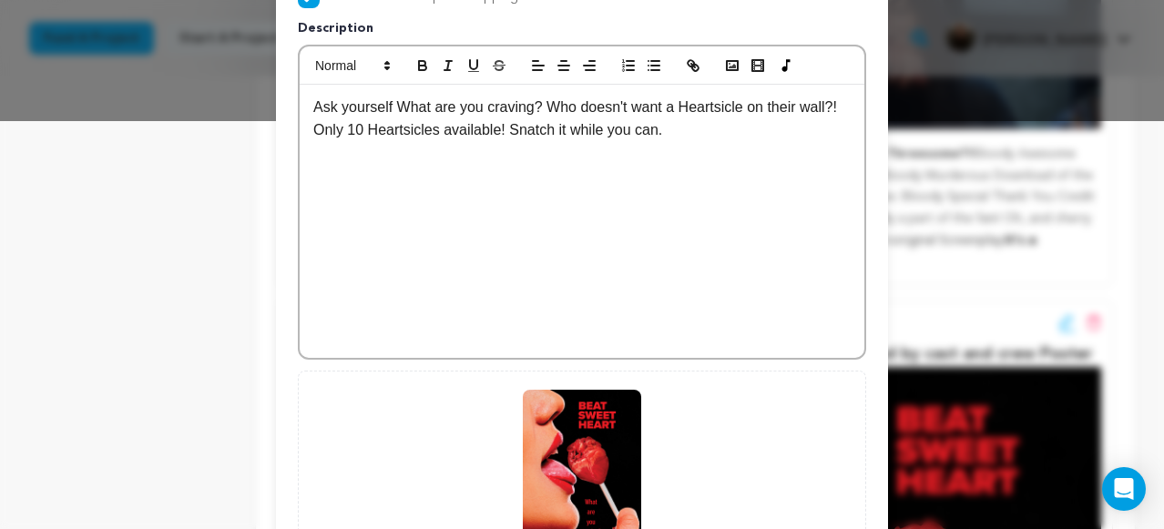
scroll to position [635, 0]
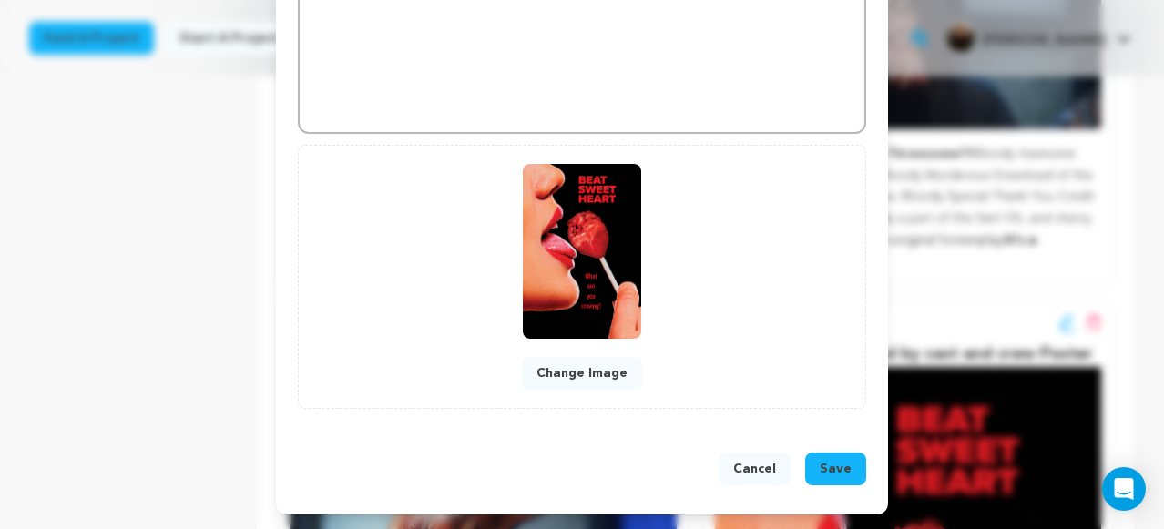
click at [594, 370] on button "Change Image" at bounding box center [582, 373] width 120 height 33
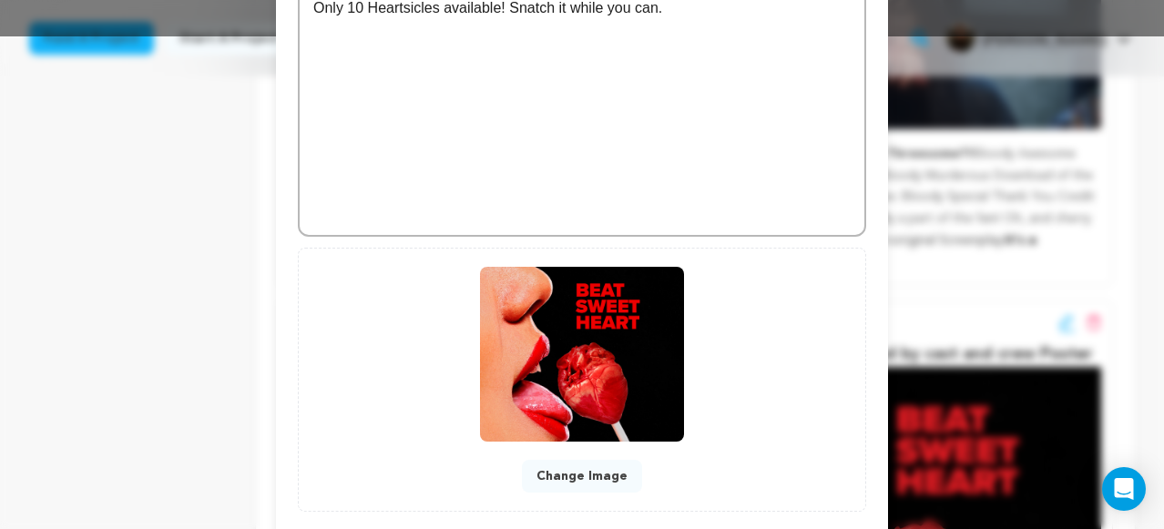
scroll to position [595, 0]
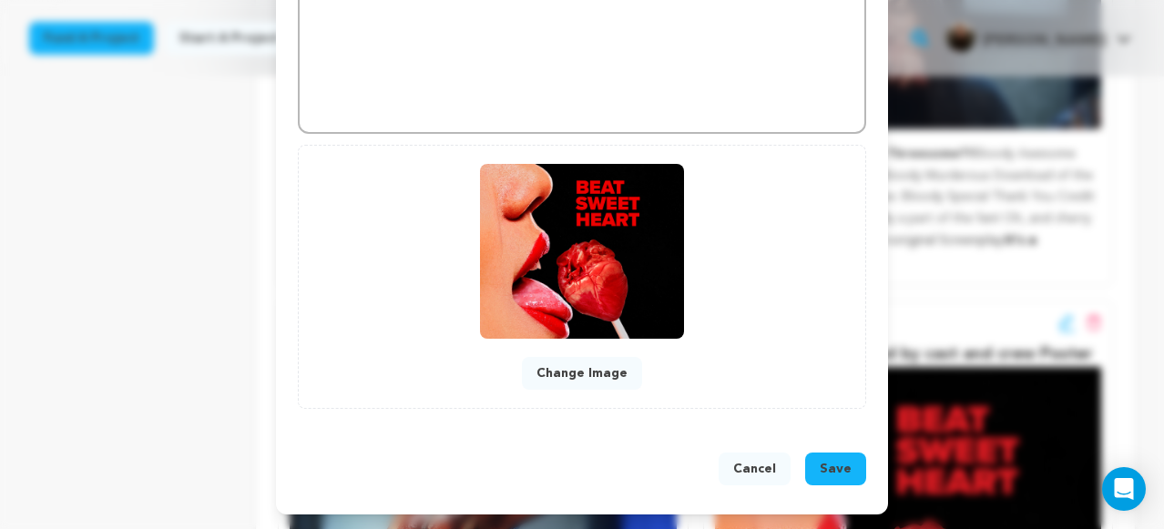
click at [832, 463] on span "Save" at bounding box center [835, 469] width 32 height 18
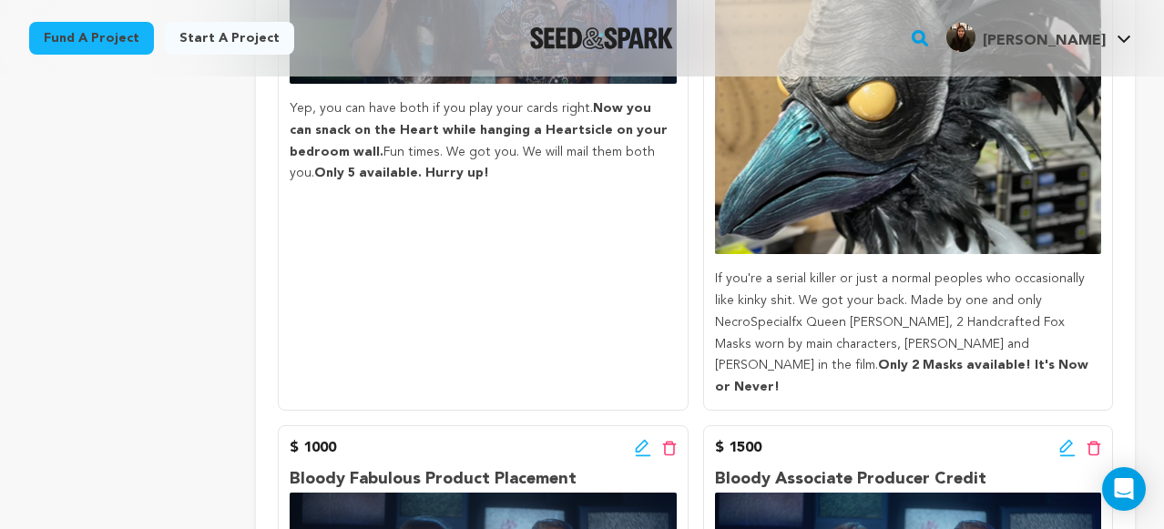
scroll to position [1973, 0]
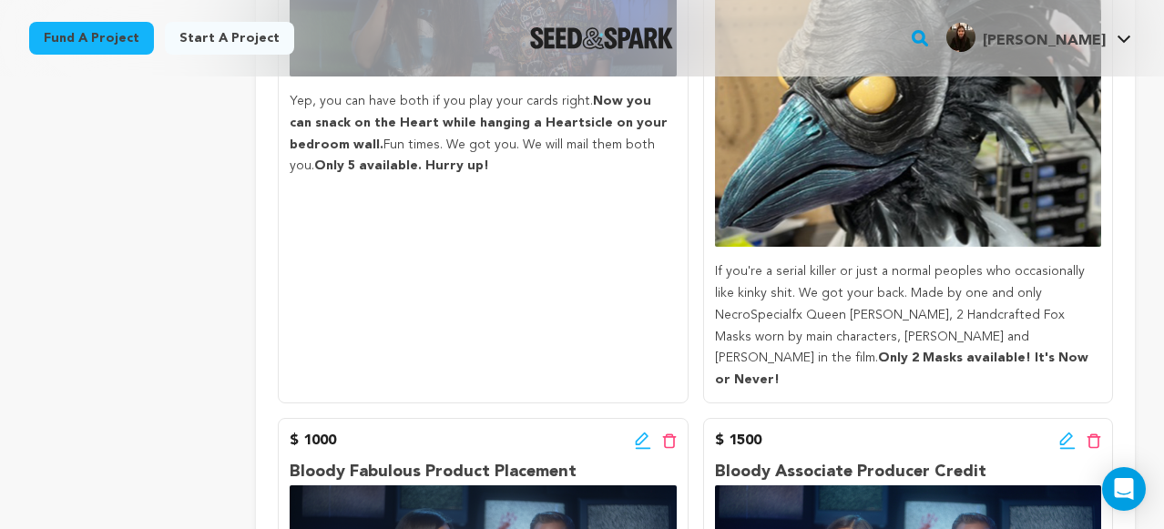
click at [638, 432] on icon at bounding box center [643, 441] width 16 height 18
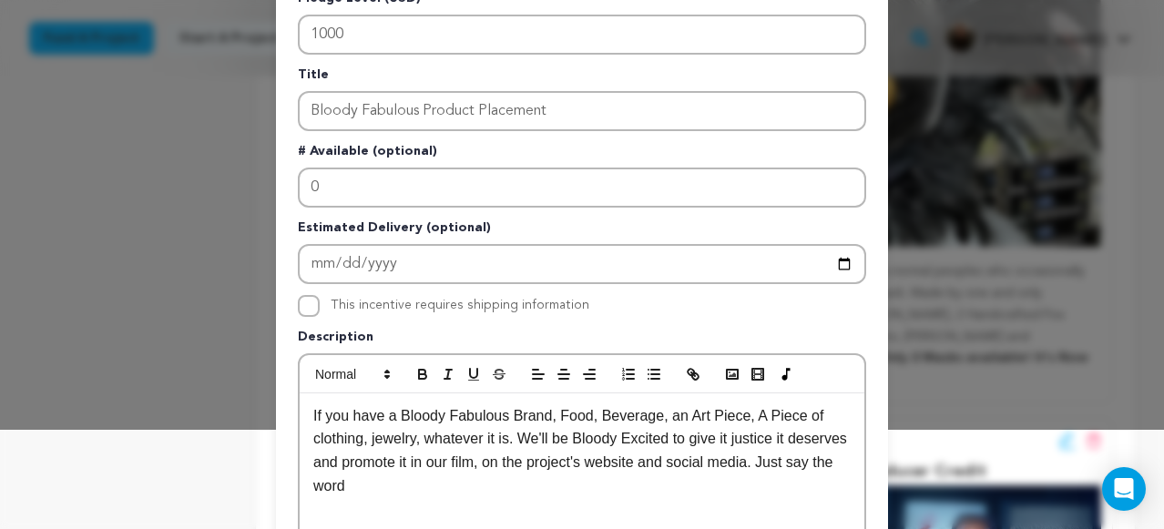
scroll to position [0, 0]
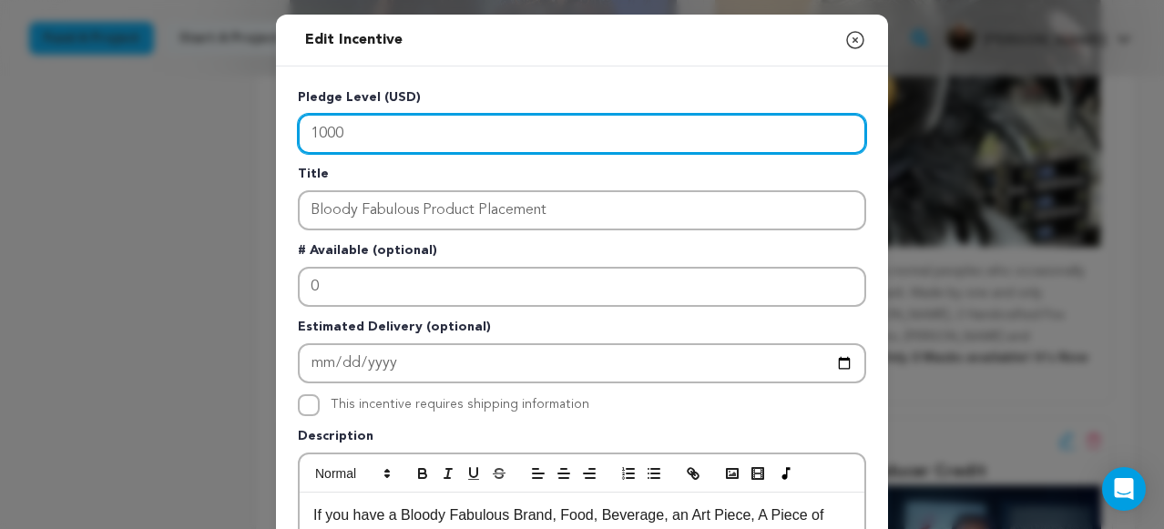
drag, startPoint x: 507, startPoint y: 144, endPoint x: 416, endPoint y: 117, distance: 94.8
click at [435, 120] on input "1000" at bounding box center [582, 134] width 568 height 40
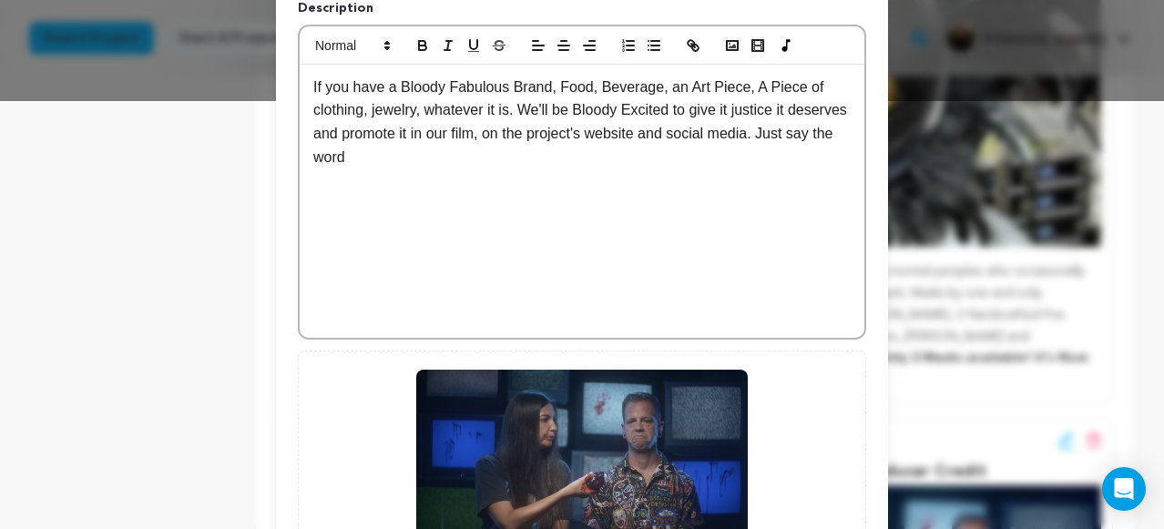
scroll to position [635, 0]
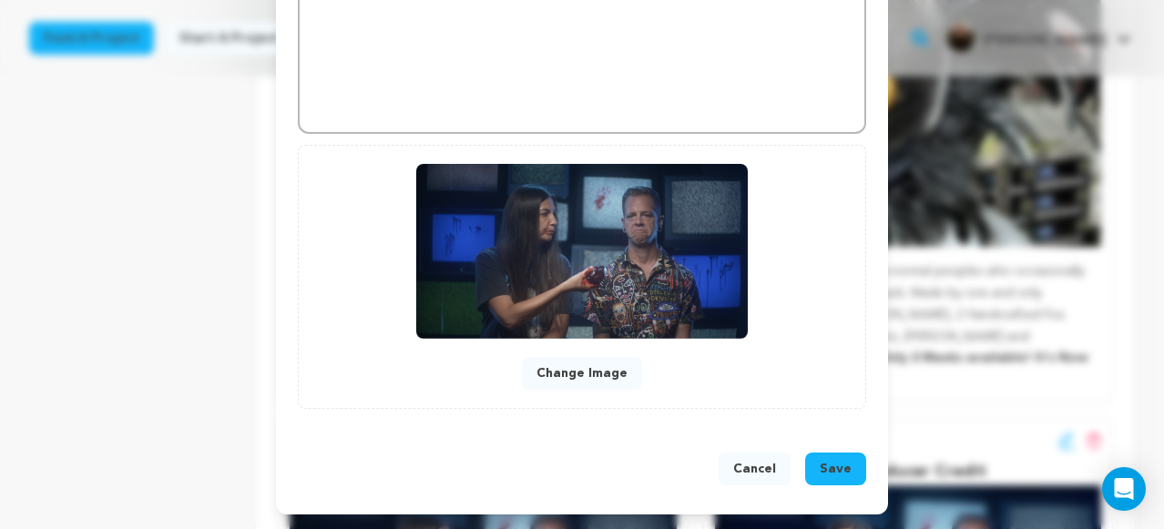
type input "750"
click at [837, 463] on span "Save" at bounding box center [835, 469] width 32 height 18
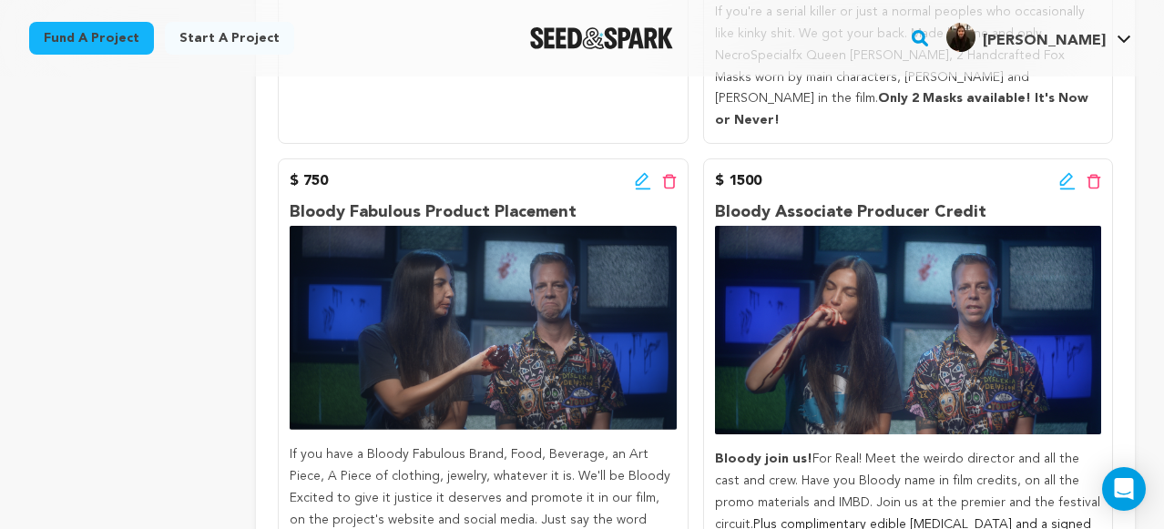
scroll to position [2134, 0]
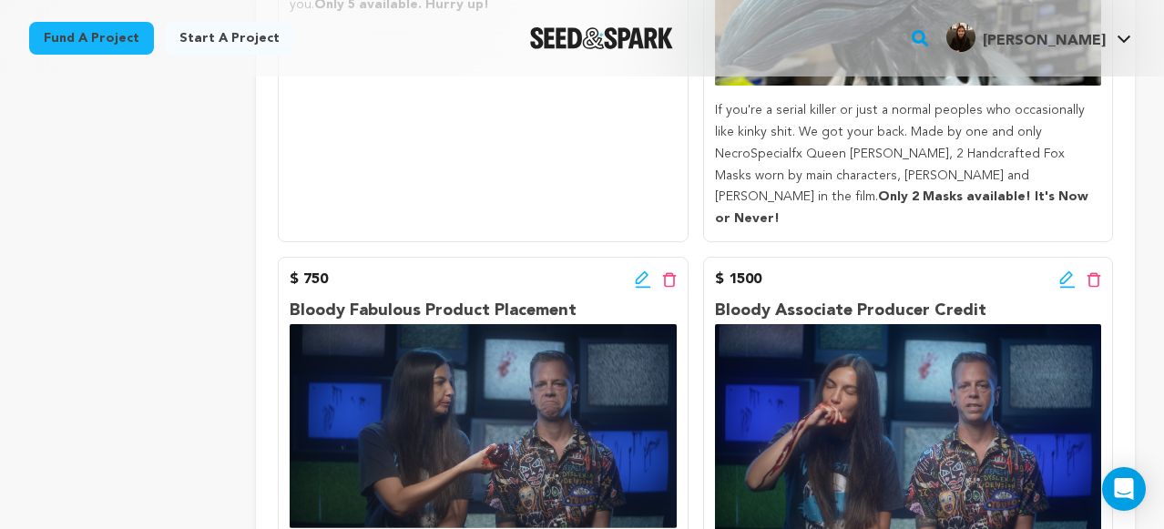
click at [1065, 270] on icon at bounding box center [1067, 279] width 16 height 18
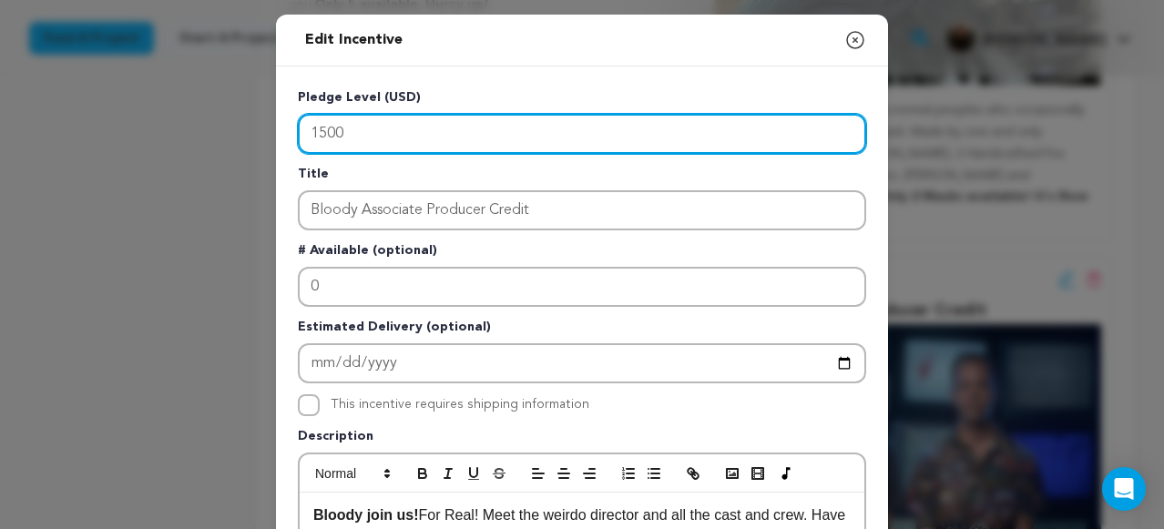
click at [446, 138] on input "1500" at bounding box center [582, 134] width 568 height 40
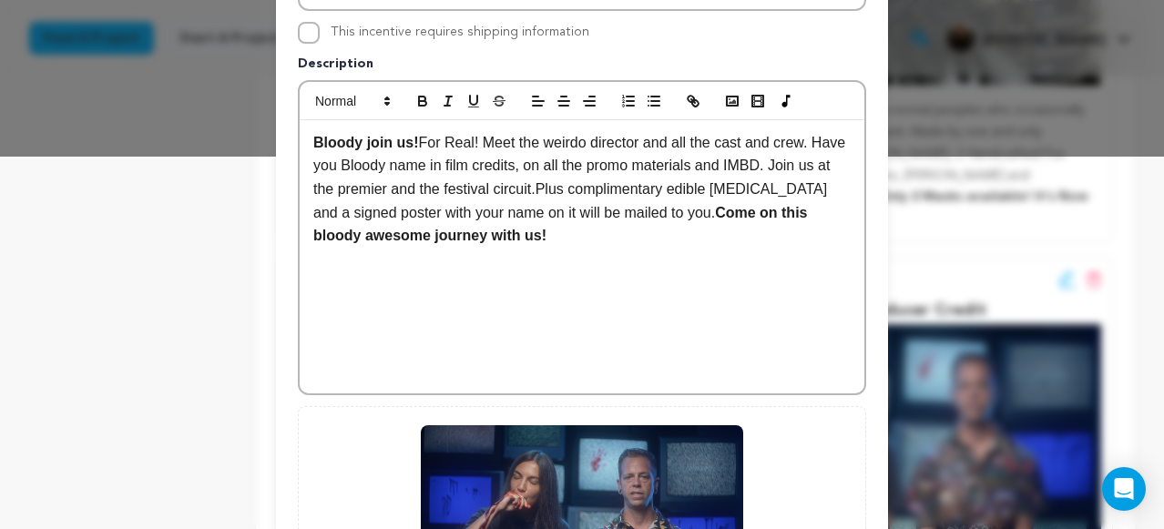
scroll to position [635, 0]
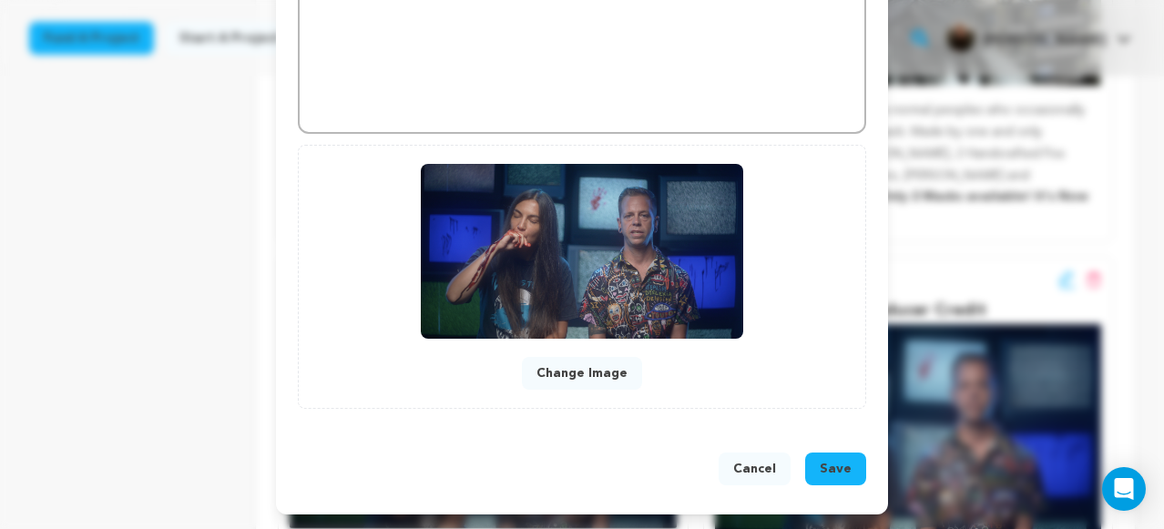
type input "1000"
click at [834, 462] on span "Save" at bounding box center [835, 469] width 32 height 18
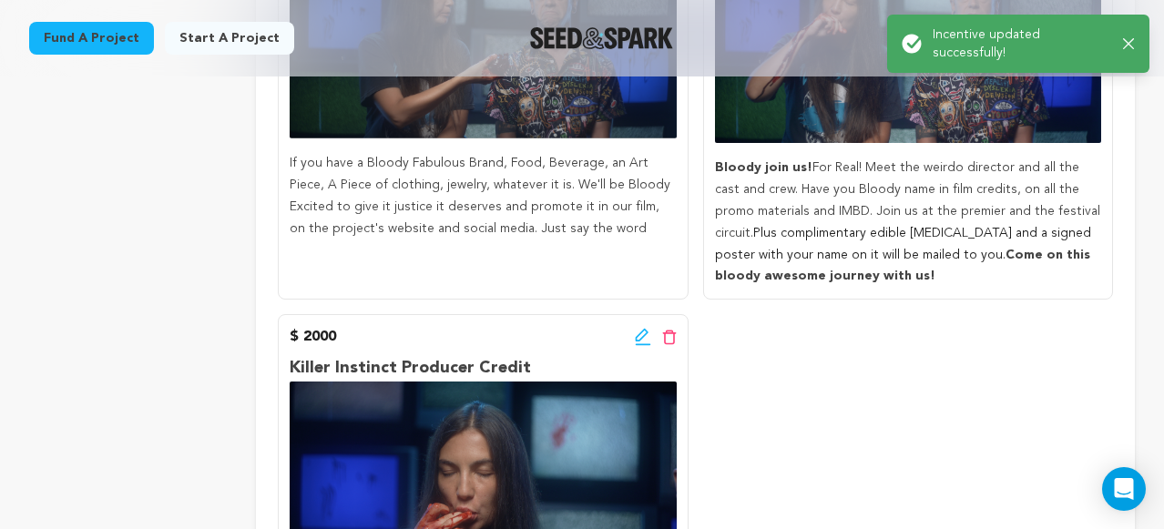
scroll to position [2526, 0]
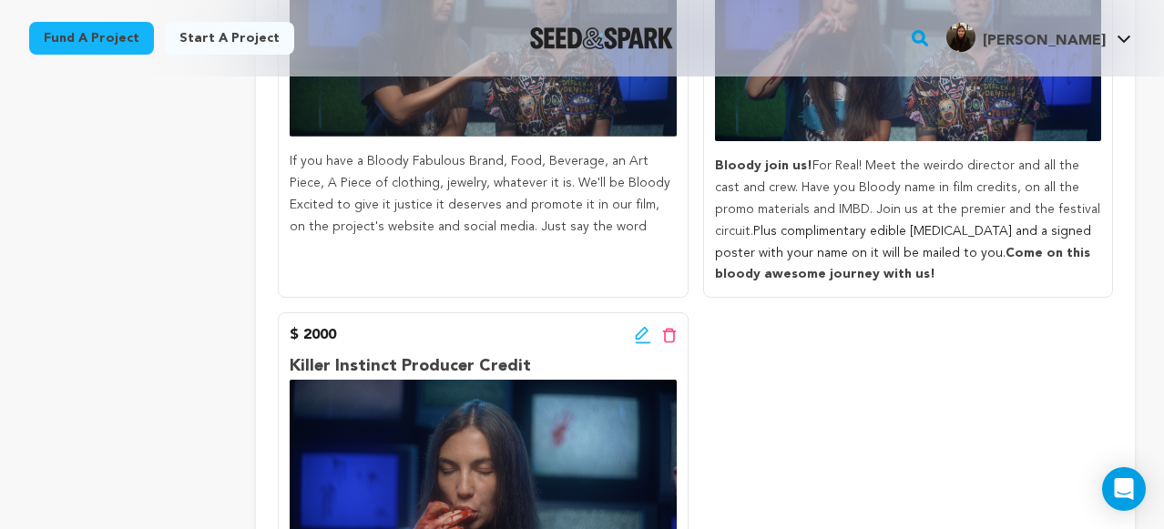
click at [646, 326] on icon at bounding box center [643, 335] width 16 height 18
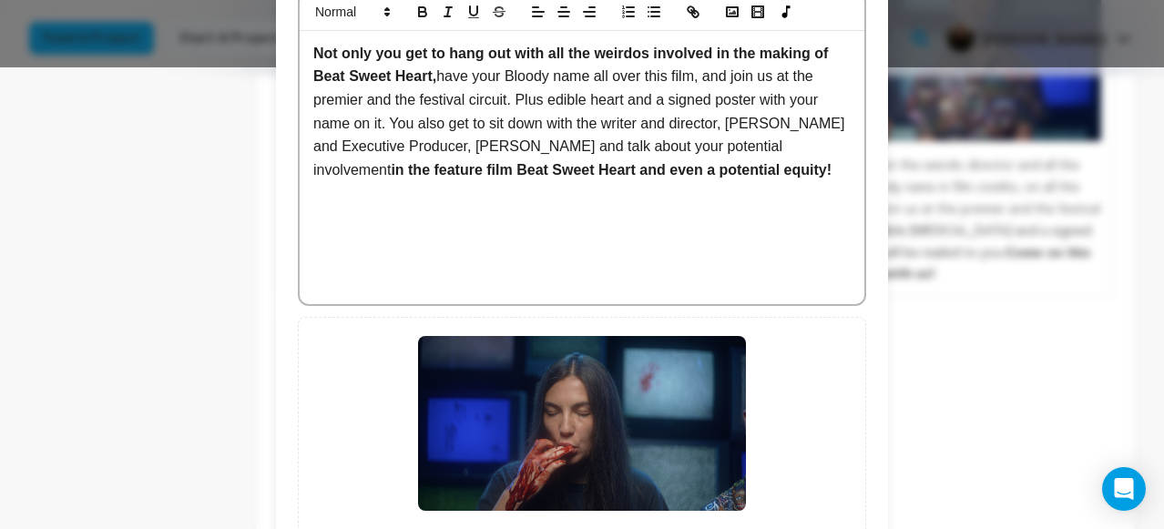
scroll to position [635, 0]
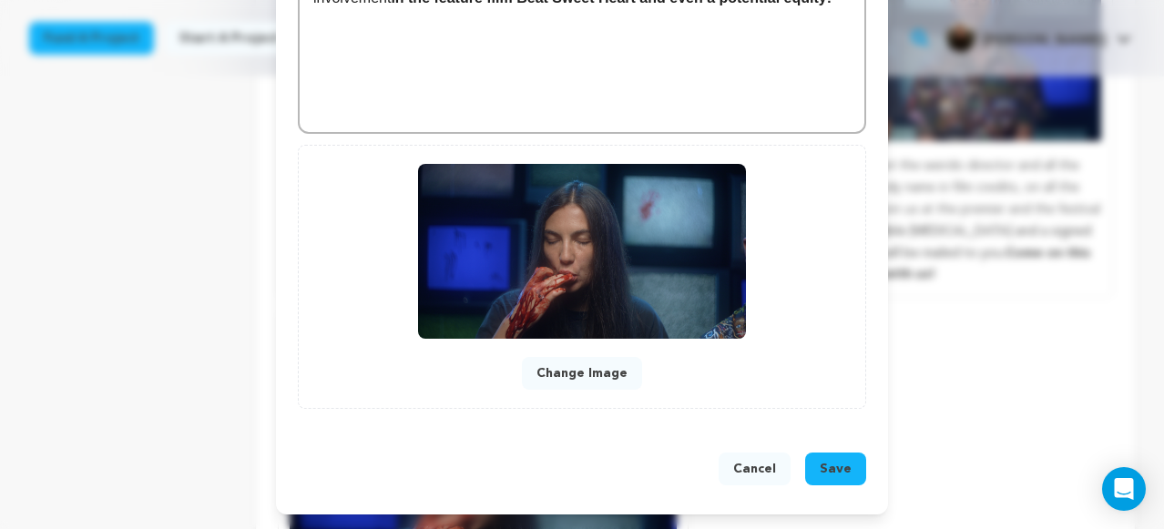
click at [839, 476] on span "Save" at bounding box center [835, 469] width 32 height 18
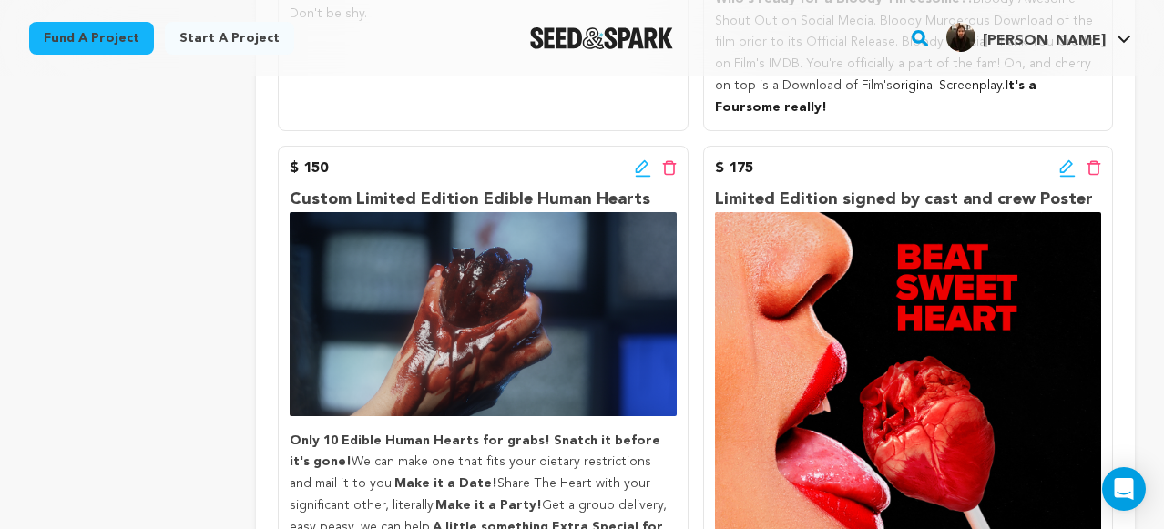
scroll to position [1079, 0]
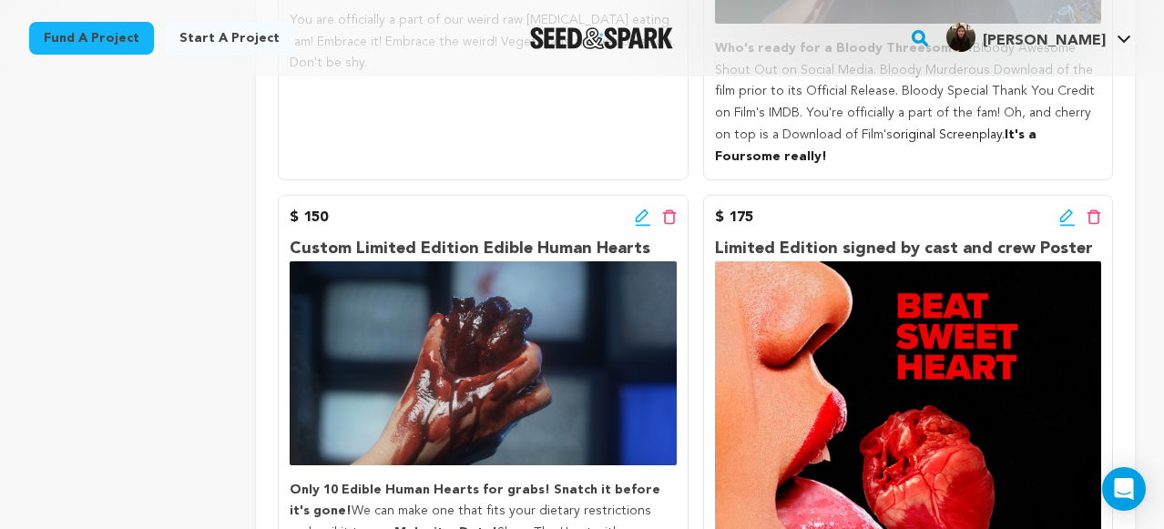
click at [1063, 208] on icon at bounding box center [1067, 217] width 16 height 18
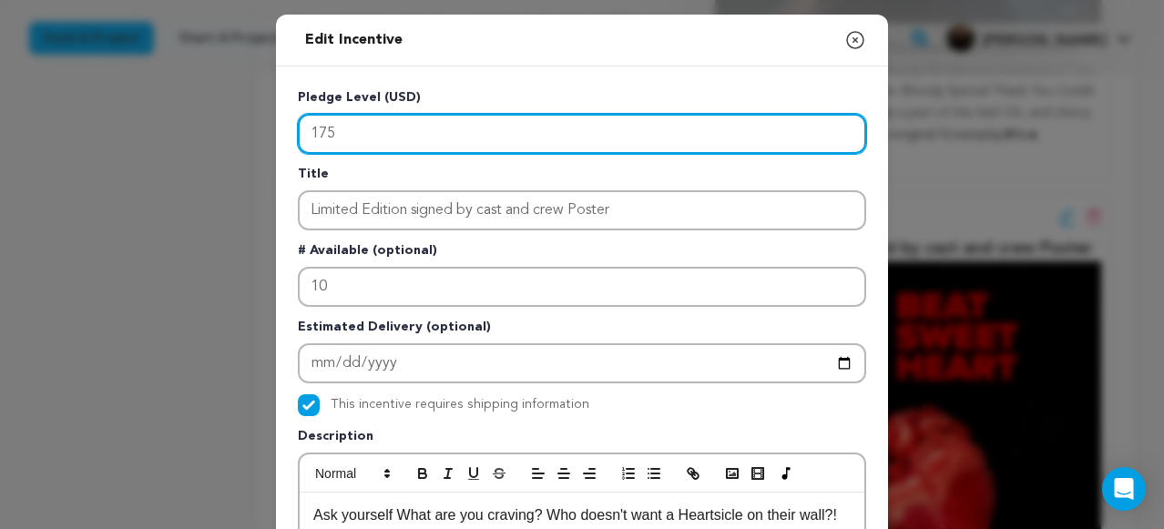
click at [434, 140] on input "175" at bounding box center [582, 134] width 568 height 40
type input "1"
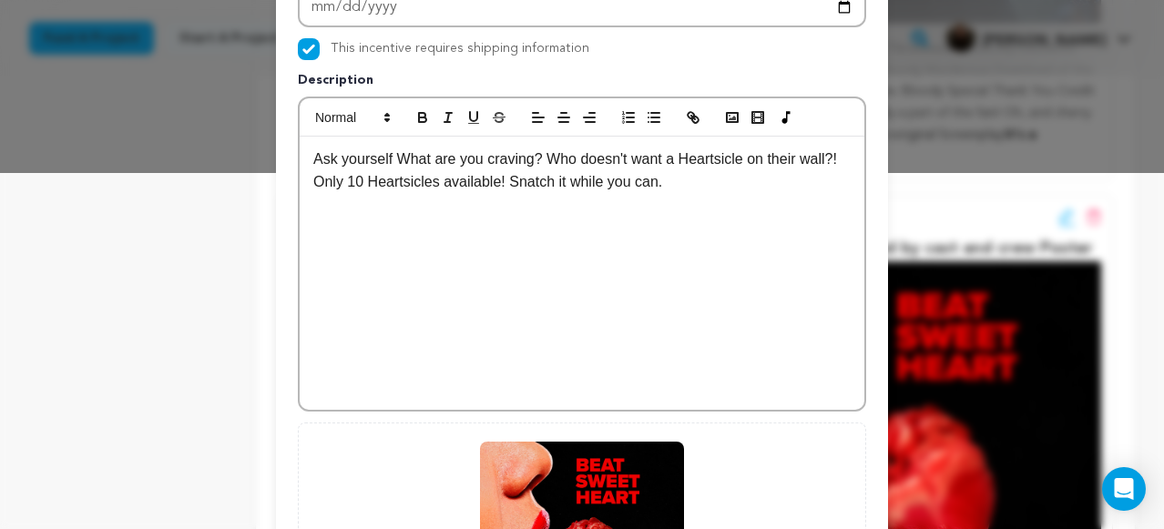
scroll to position [635, 0]
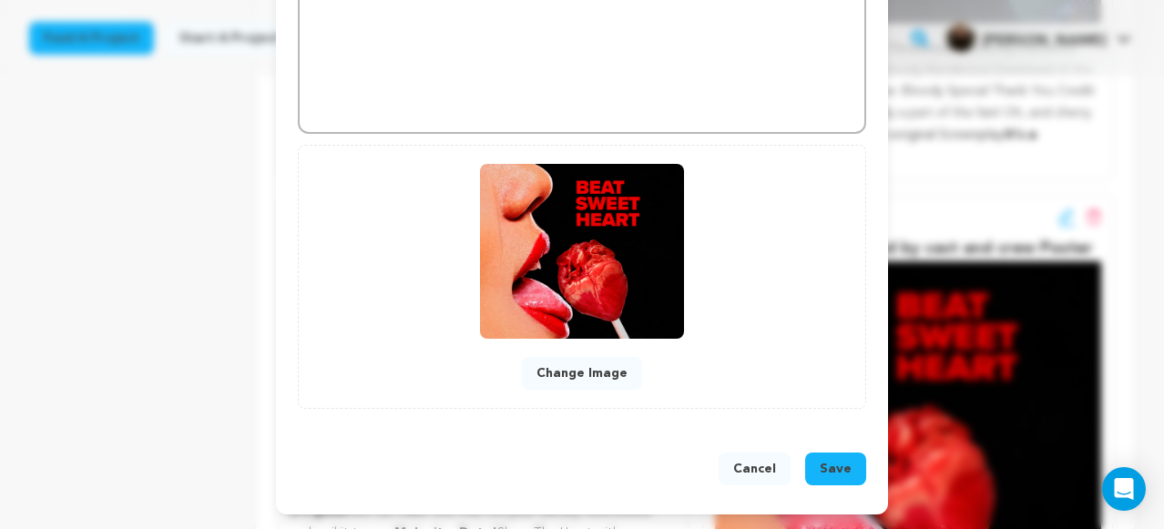
type input "200"
click at [846, 466] on span "Save" at bounding box center [835, 469] width 32 height 18
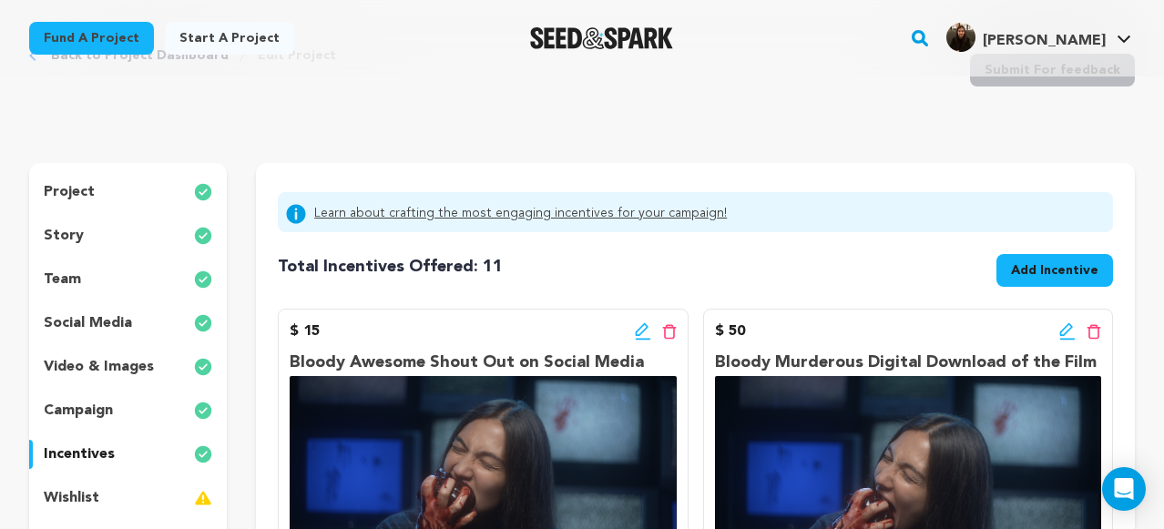
scroll to position [0, 0]
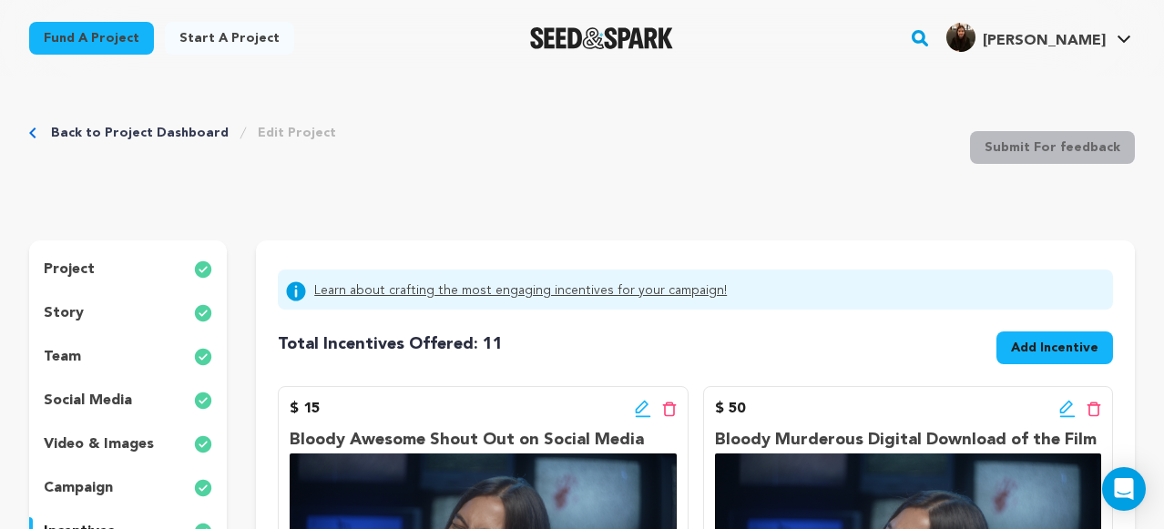
click at [75, 307] on p "story" at bounding box center [64, 313] width 40 height 22
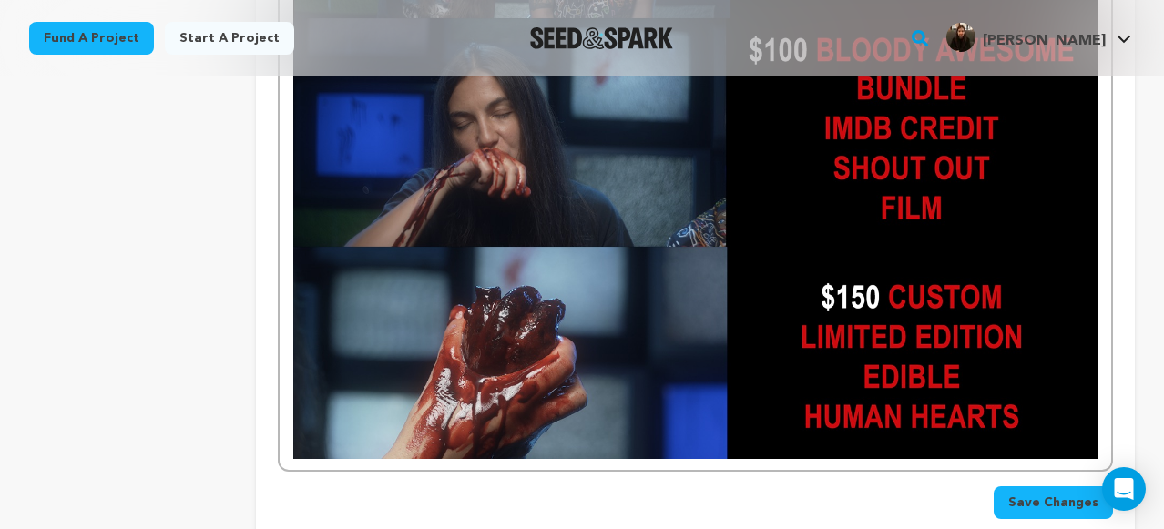
scroll to position [5830, 0]
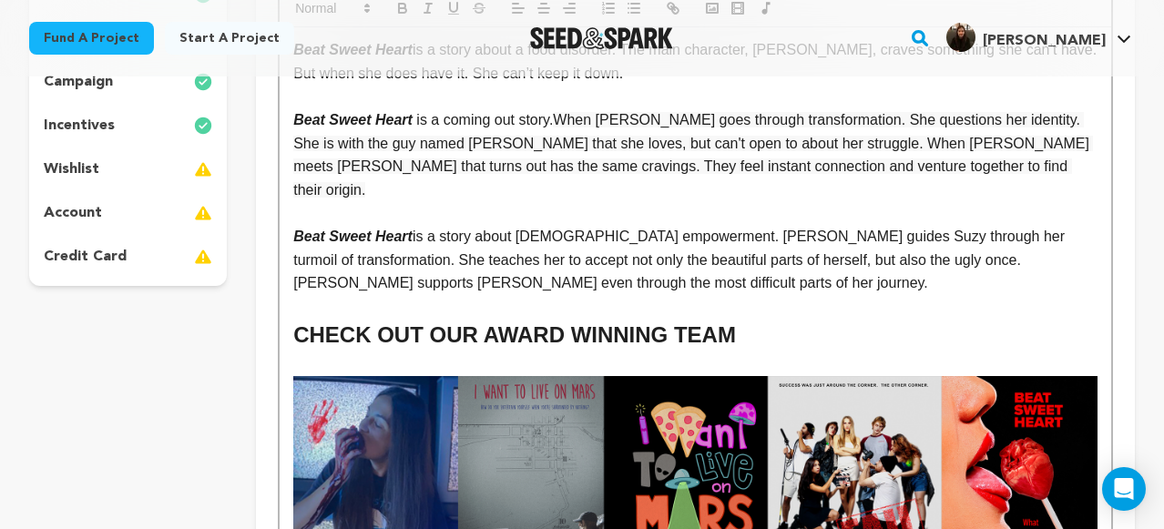
scroll to position [0, 0]
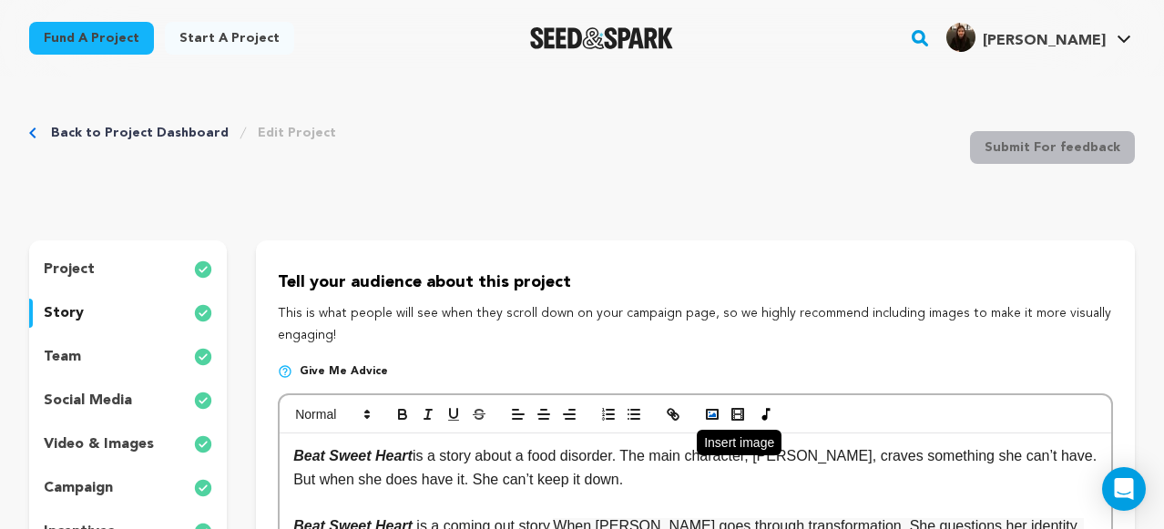
click at [712, 408] on icon "button" at bounding box center [712, 414] width 16 height 16
click at [715, 418] on icon "button" at bounding box center [712, 414] width 16 height 16
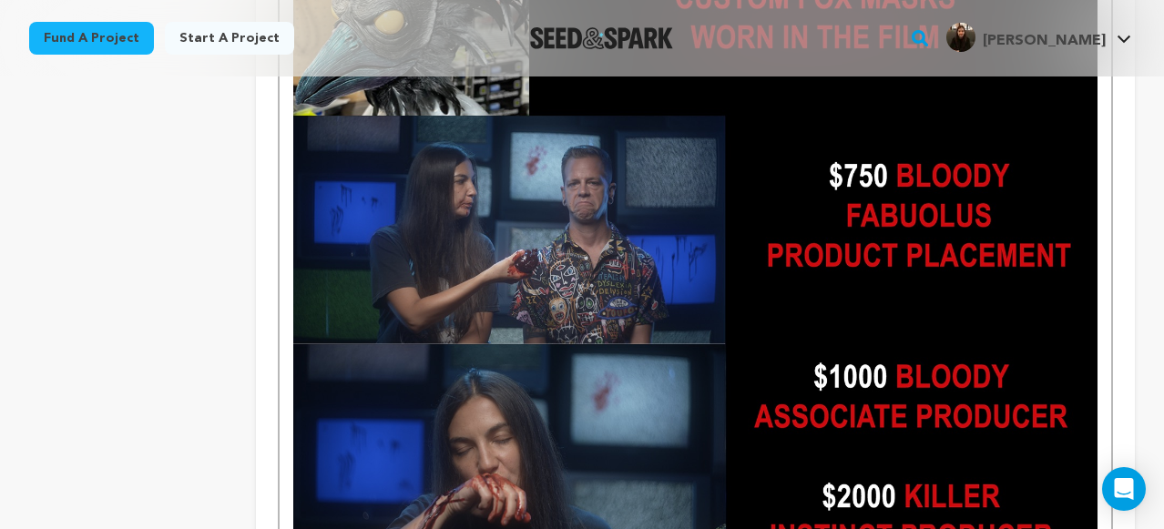
scroll to position [7039, 0]
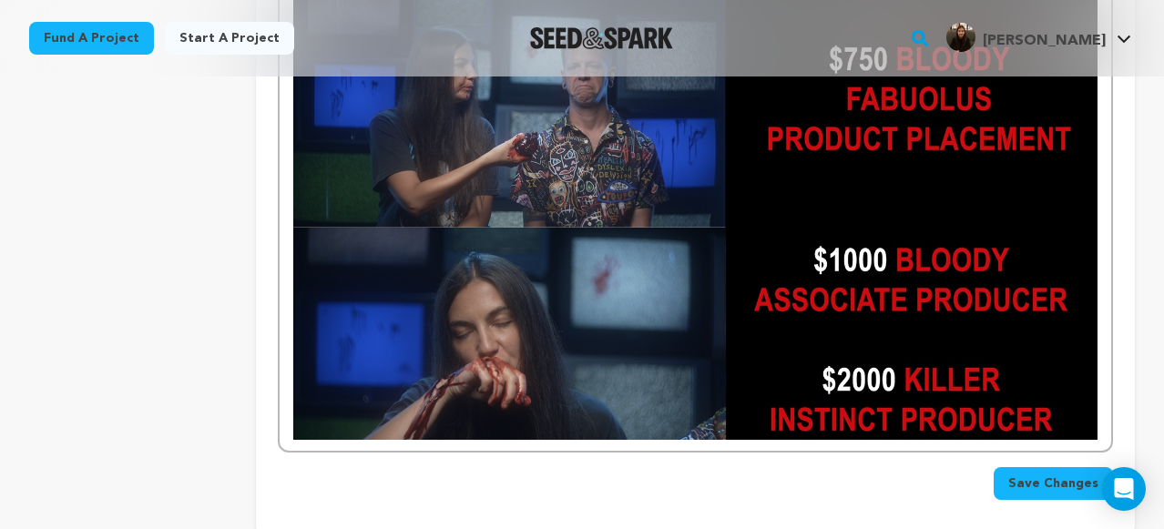
click at [1052, 467] on button "Save Changes" at bounding box center [1052, 483] width 119 height 33
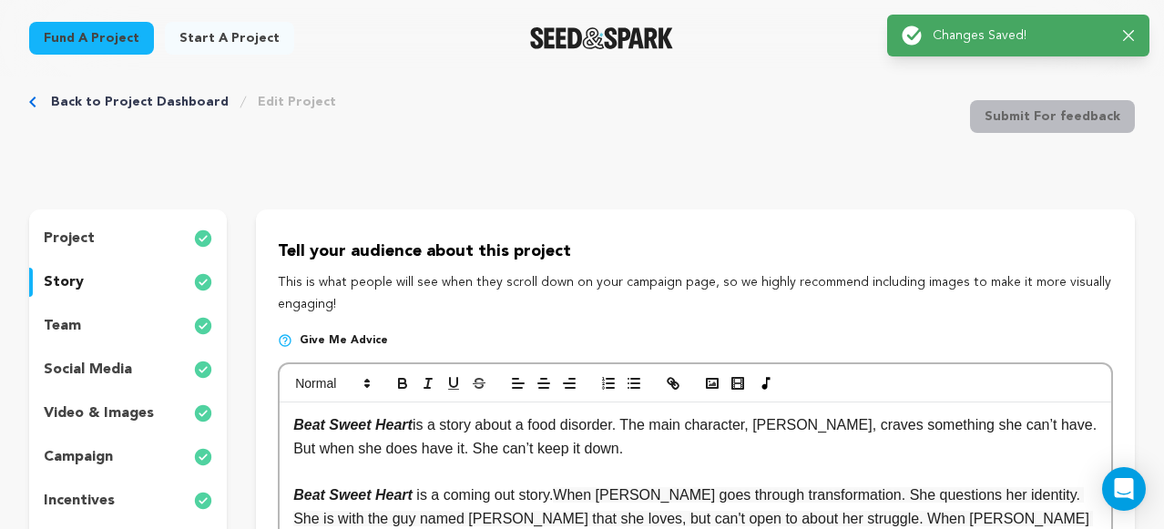
scroll to position [0, 0]
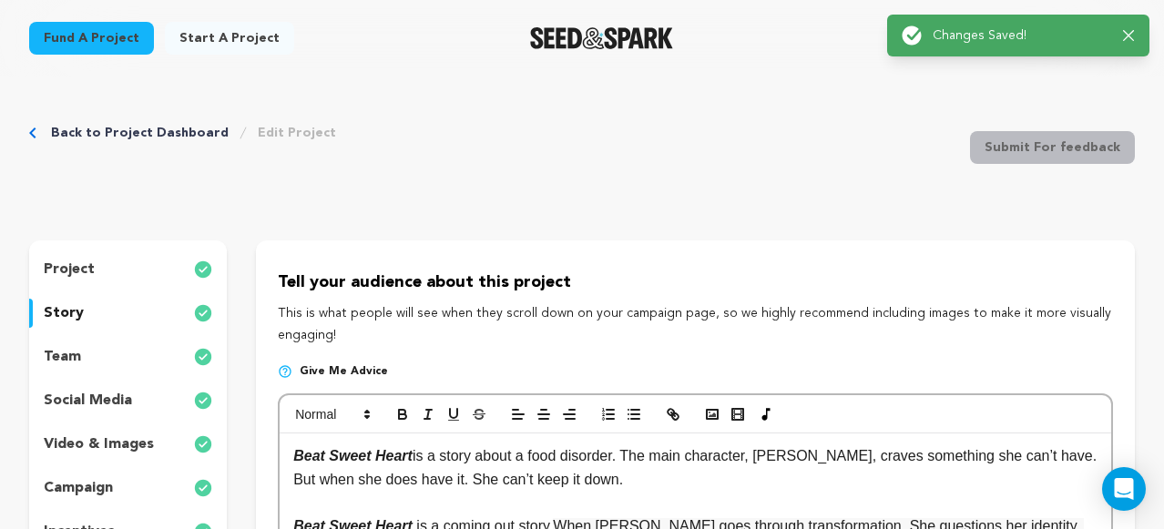
click at [193, 132] on link "Back to Project Dashboard" at bounding box center [140, 133] width 178 height 18
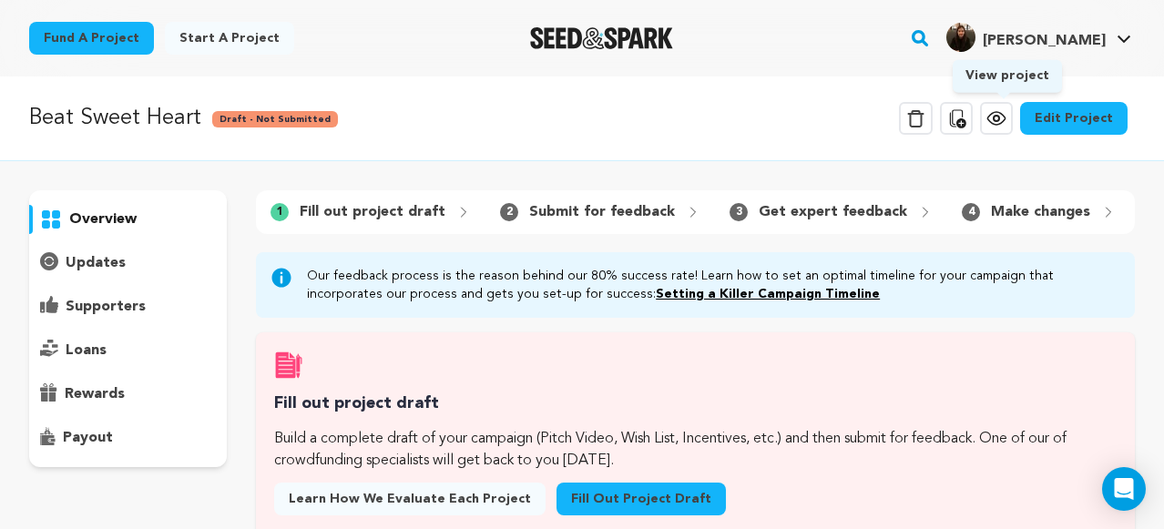
click at [1002, 110] on icon at bounding box center [996, 118] width 22 height 22
